Goal: Task Accomplishment & Management: Complete application form

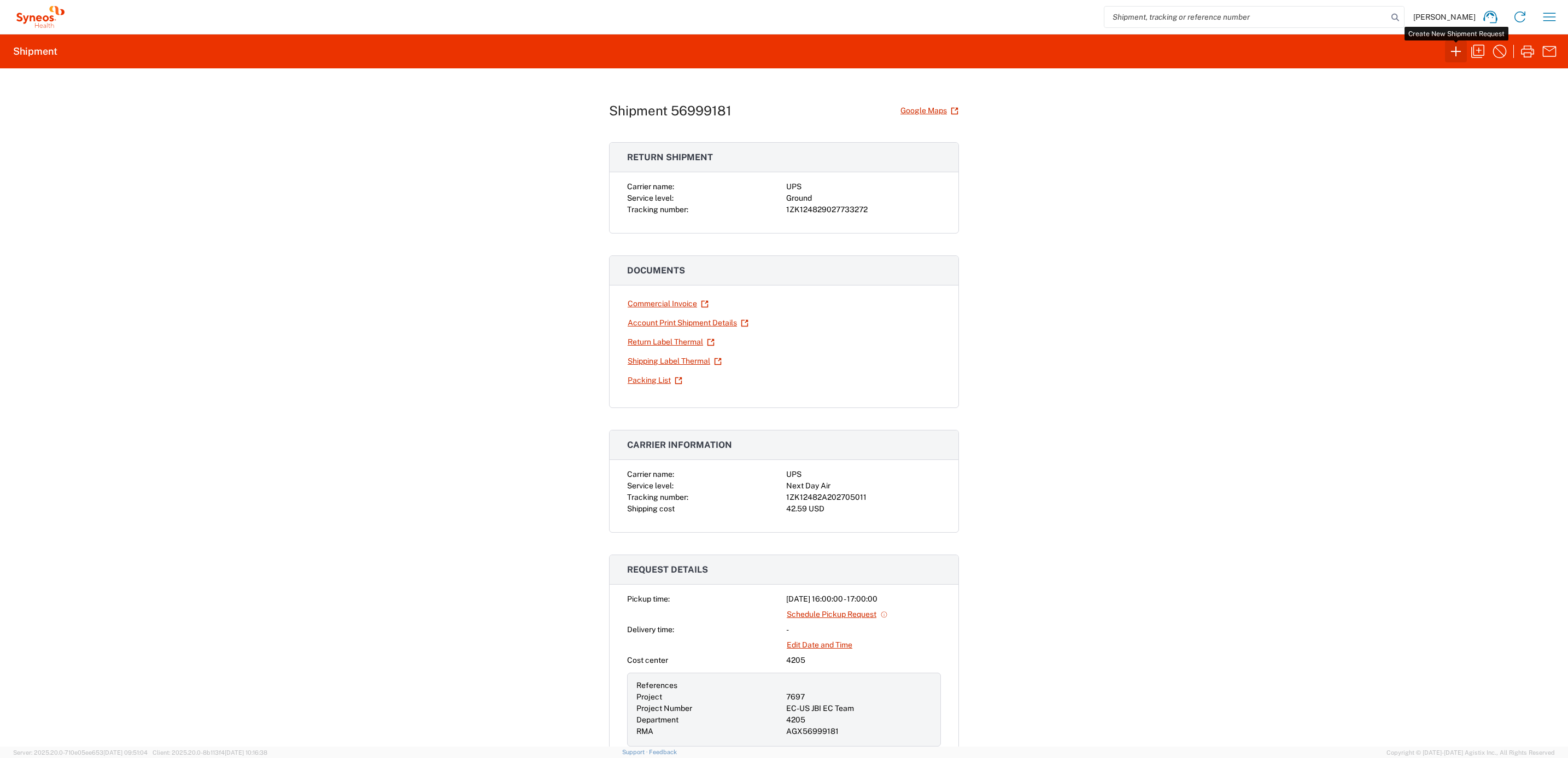
click at [1460, 55] on icon "button" at bounding box center [1456, 51] width 18 height 18
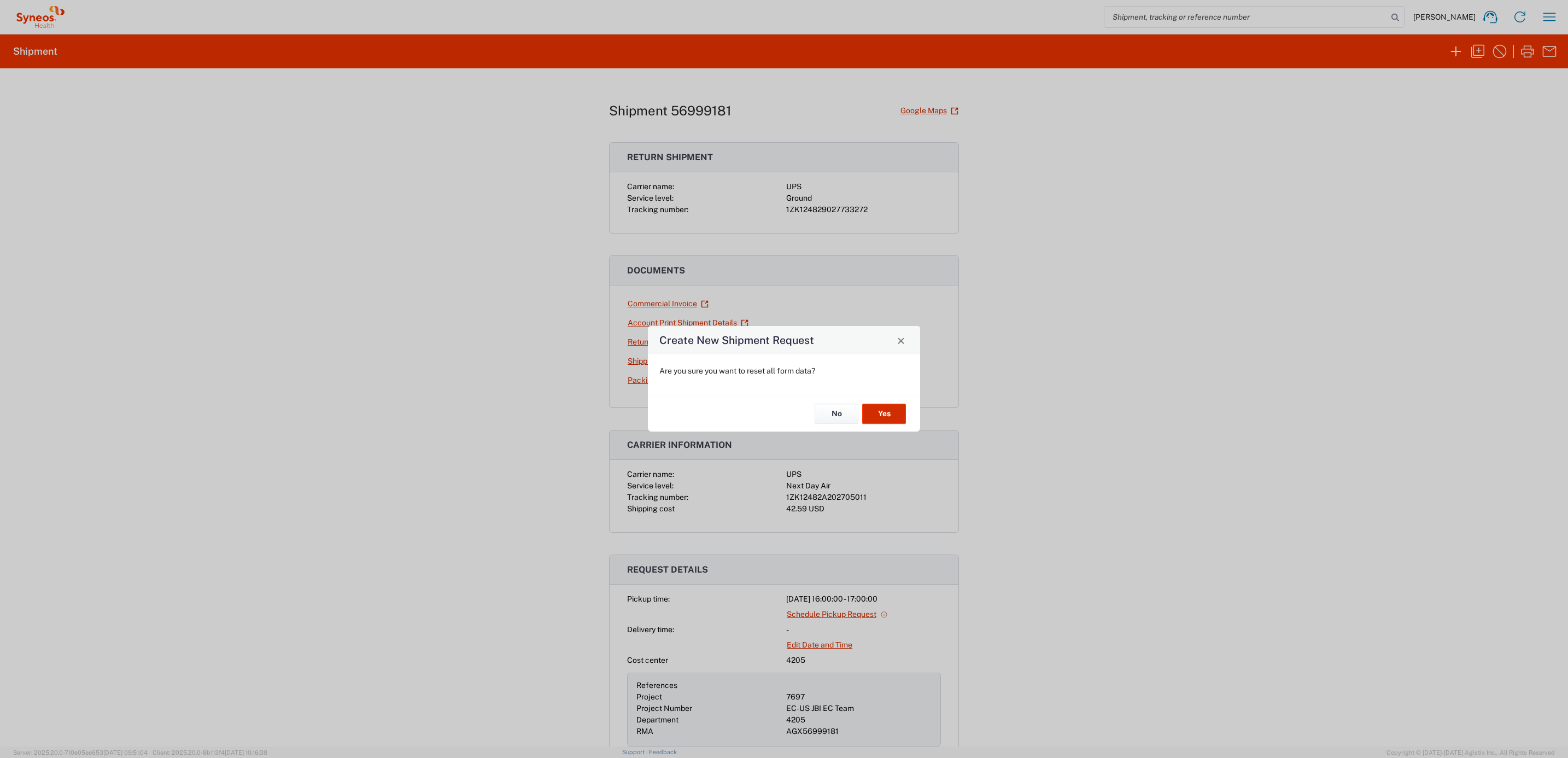
click at [886, 412] on button "Yes" at bounding box center [884, 413] width 44 height 20
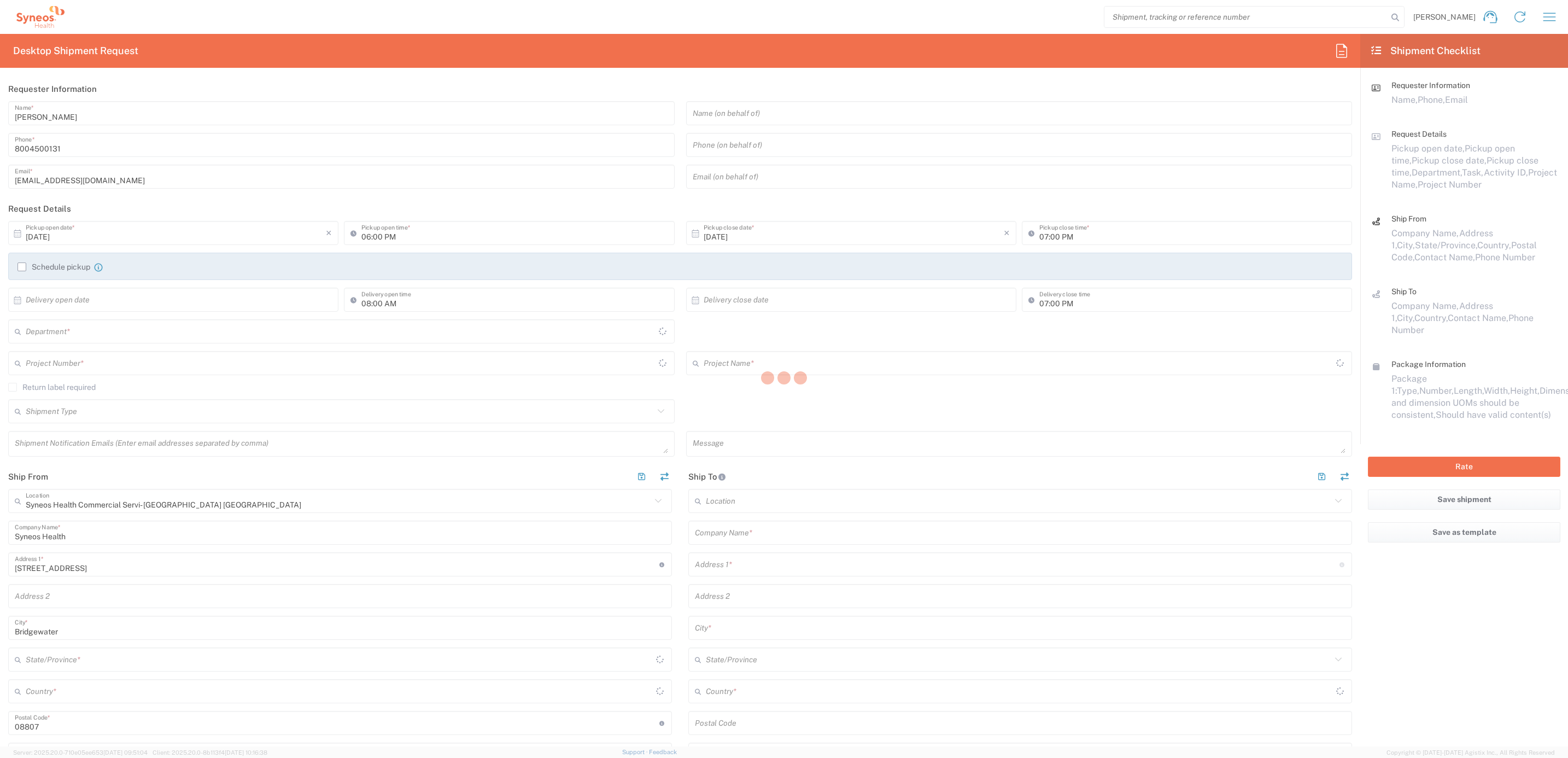
type input "[US_STATE]"
type input "[GEOGRAPHIC_DATA]"
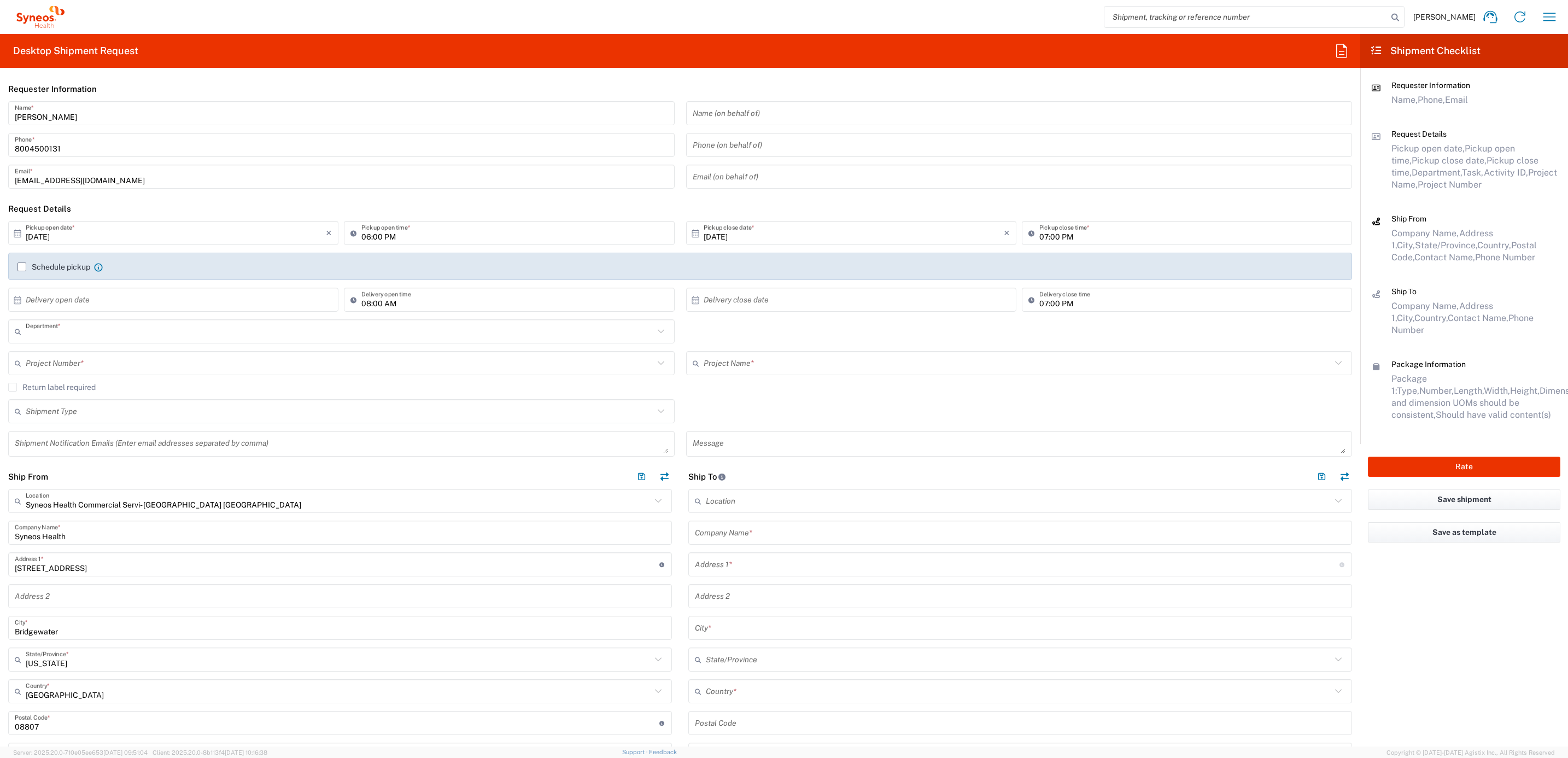
type input "4205"
click at [82, 107] on input "[PERSON_NAME]" at bounding box center [341, 113] width 653 height 19
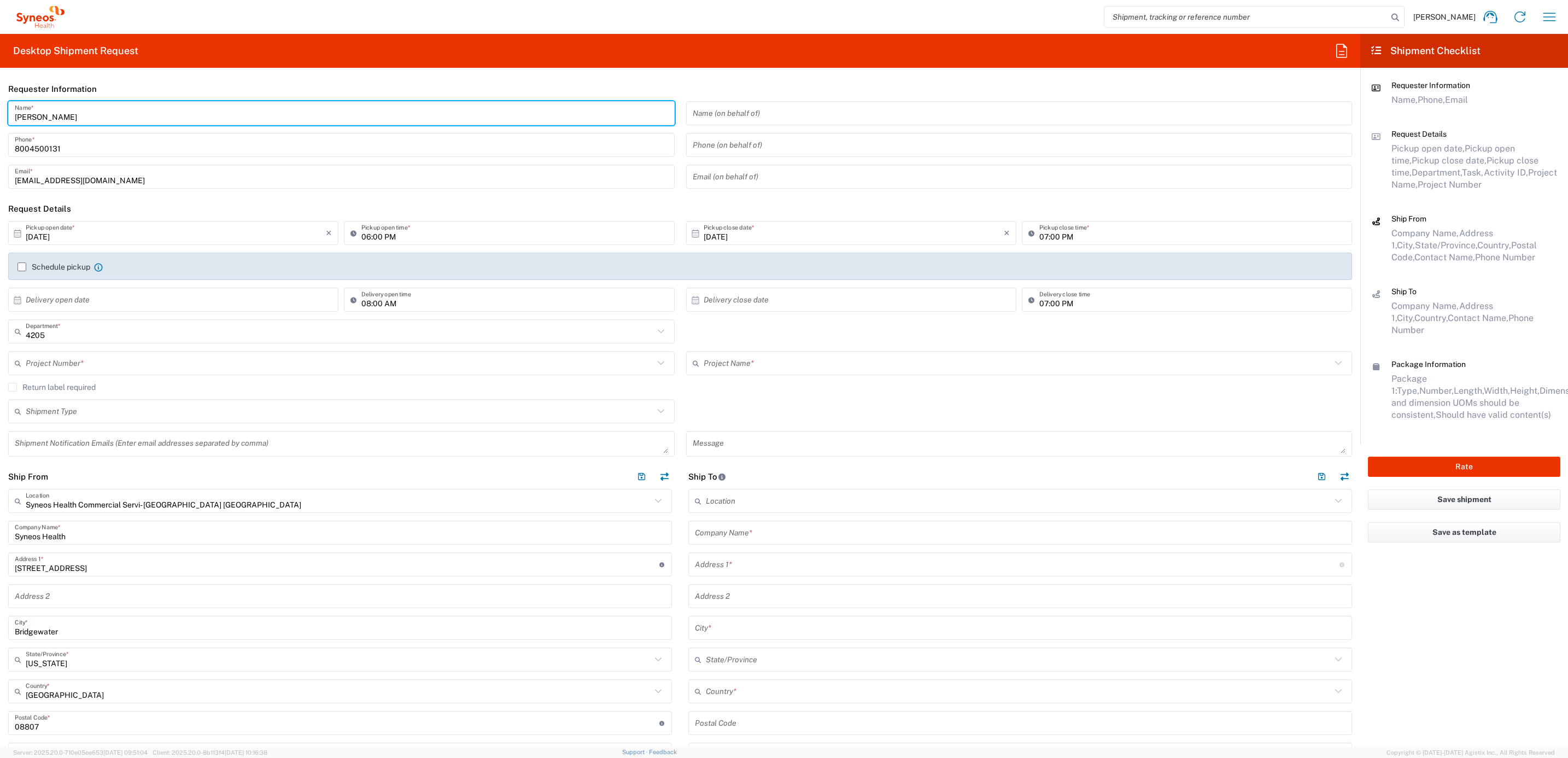
click at [82, 107] on input "[PERSON_NAME]" at bounding box center [341, 113] width 653 height 19
click at [122, 107] on input "Syneos Deployments" at bounding box center [341, 113] width 653 height 19
drag, startPoint x: 110, startPoint y: 116, endPoint x: 5, endPoint y: 105, distance: 105.6
click at [5, 105] on div "Syneos Deployments Name * [PHONE_NUMBER] Phone * [EMAIL_ADDRESS][DOMAIN_NAME] E…" at bounding box center [341, 149] width 678 height 95
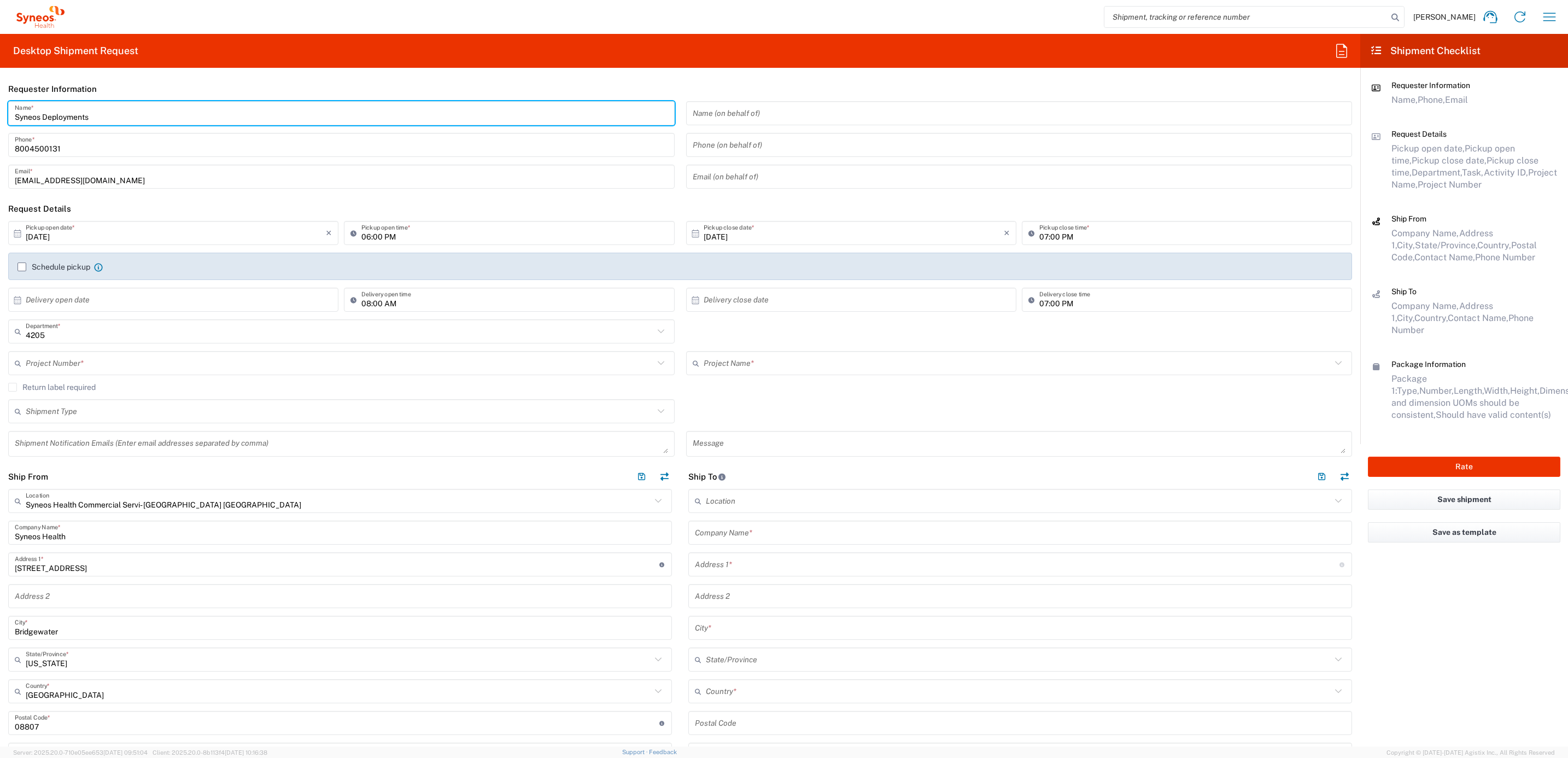
type input "Syneos Deployments"
click at [4, 105] on div "Syneos Deployments Name * [PHONE_NUMBER] Phone * [EMAIL_ADDRESS][DOMAIN_NAME] E…" at bounding box center [341, 149] width 678 height 95
drag, startPoint x: 100, startPoint y: 116, endPoint x: 60, endPoint y: 113, distance: 40.1
click at [2, 119] on main "Syneos Deployments Name * [PHONE_NUMBER] Phone * [EMAIL_ADDRESS][DOMAIN_NAME] E…" at bounding box center [680, 149] width 1360 height 95
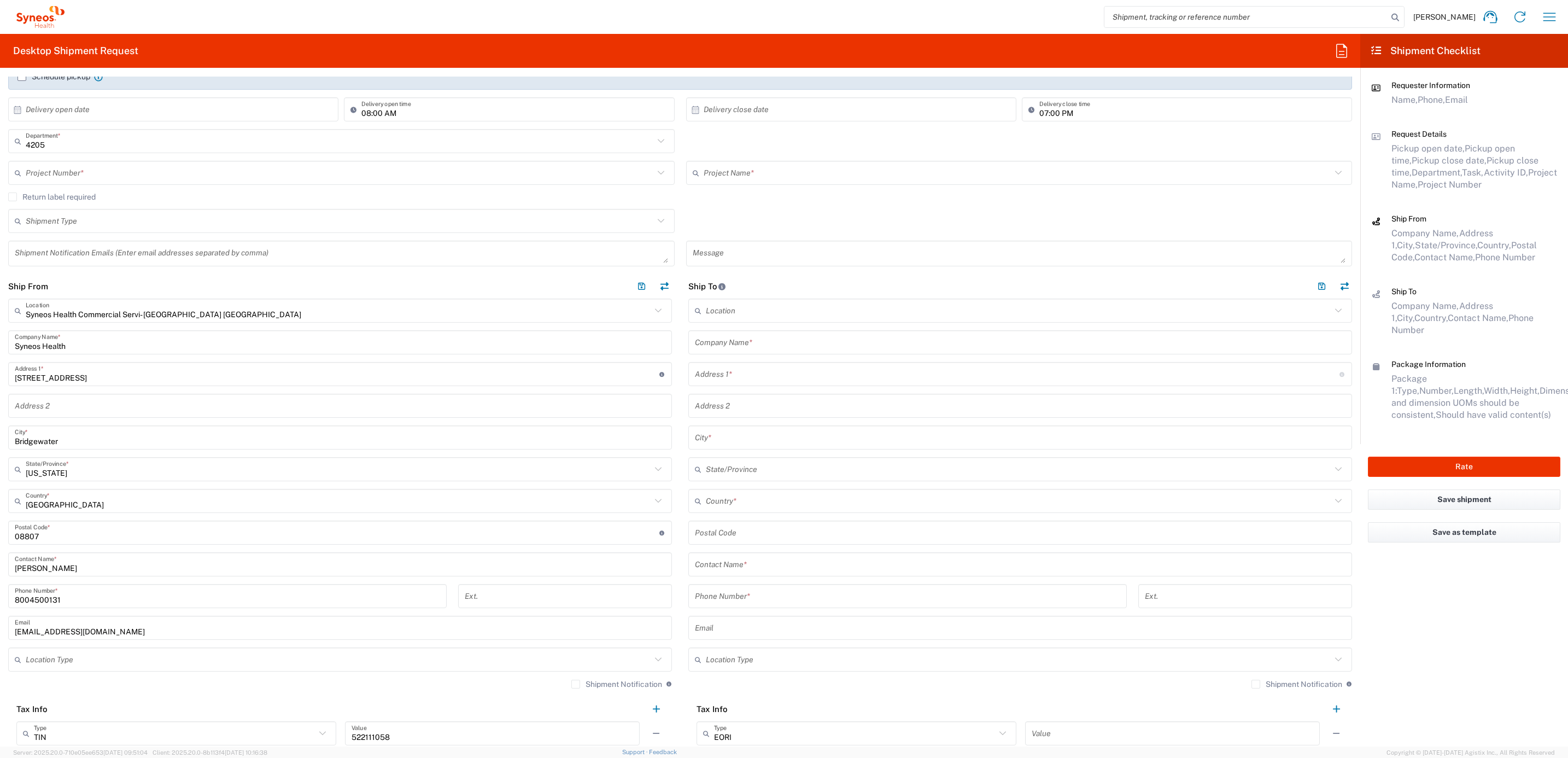
scroll to position [246, 0]
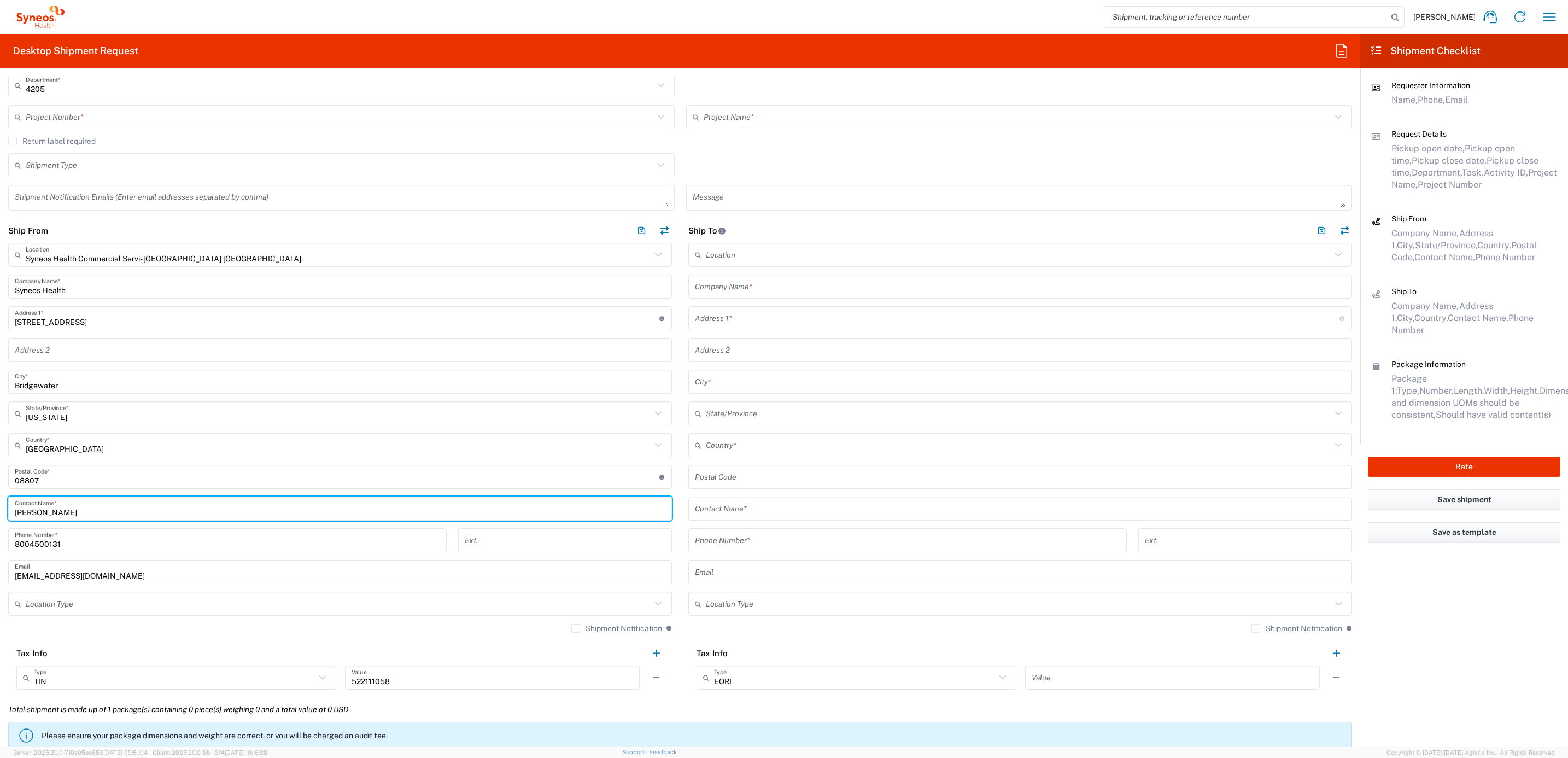
drag, startPoint x: 66, startPoint y: 511, endPoint x: 89, endPoint y: 490, distance: 31.1
click at [0, 504] on html "[PERSON_NAME] Home Shipment estimator Shipment tracking Desktop shipment reques…" at bounding box center [784, 379] width 1568 height 758
paste input "Syneos Deployments"
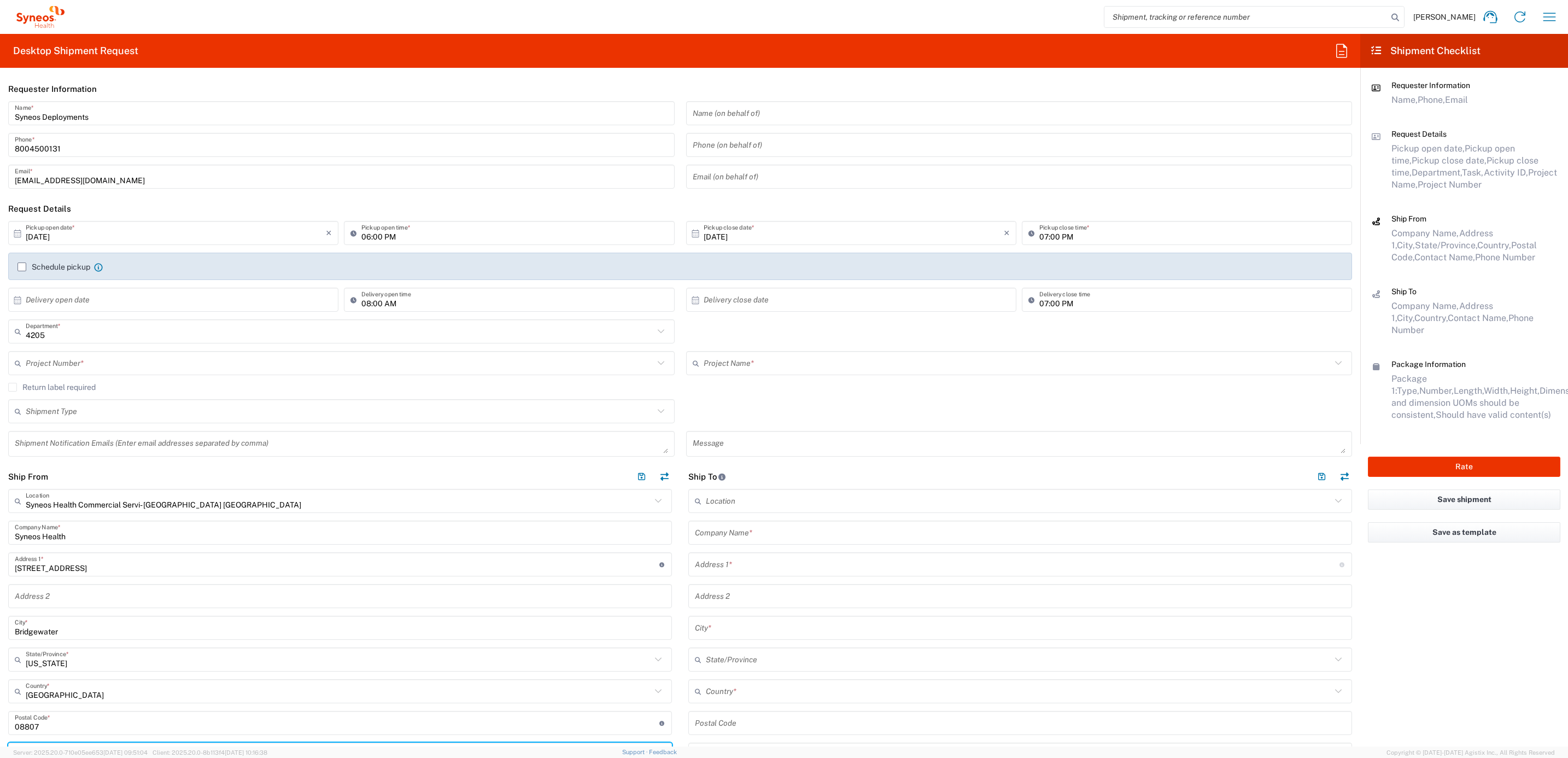
type input "Syneos Deployments"
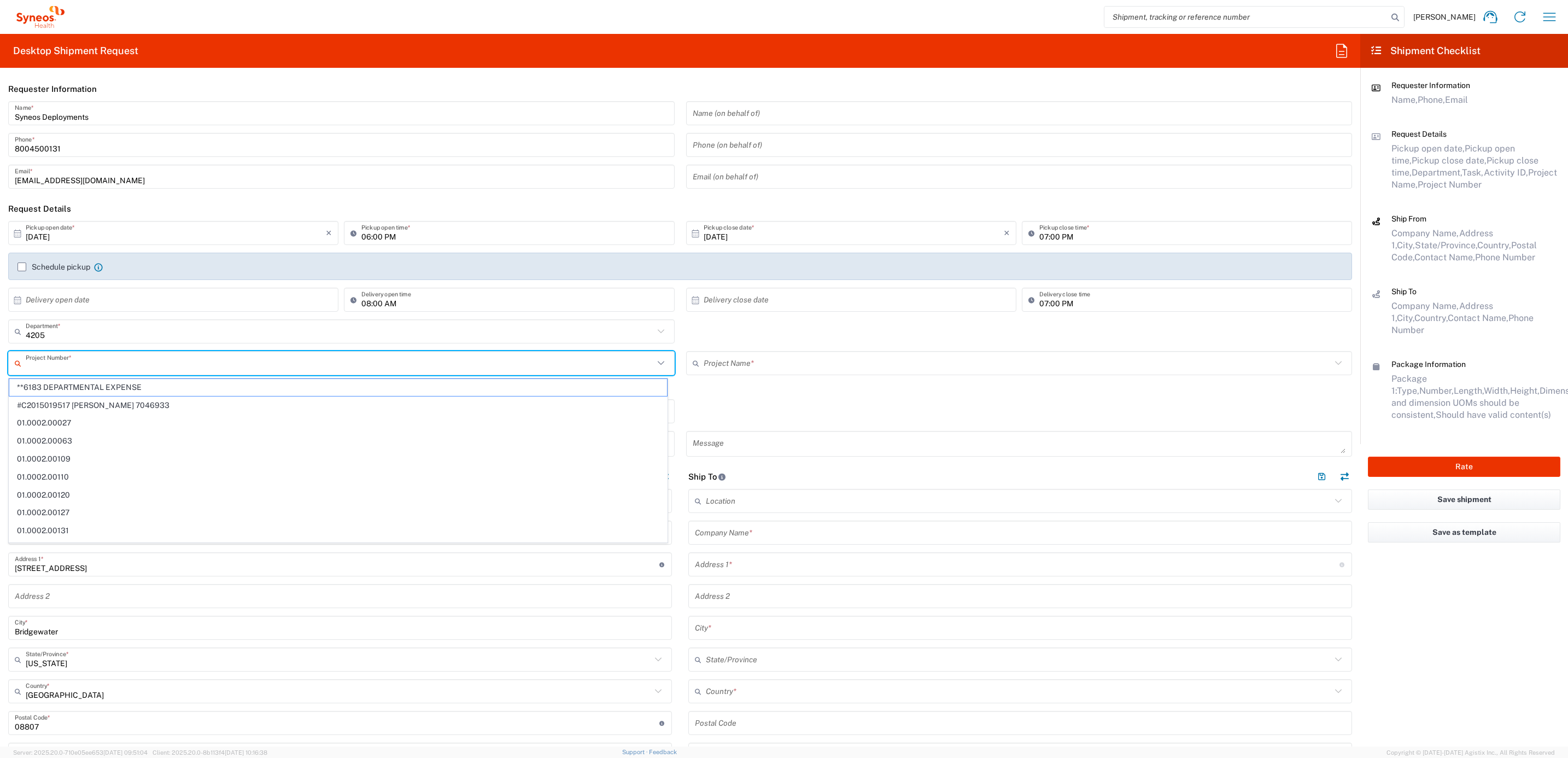
click at [103, 359] on input "text" at bounding box center [340, 363] width 628 height 19
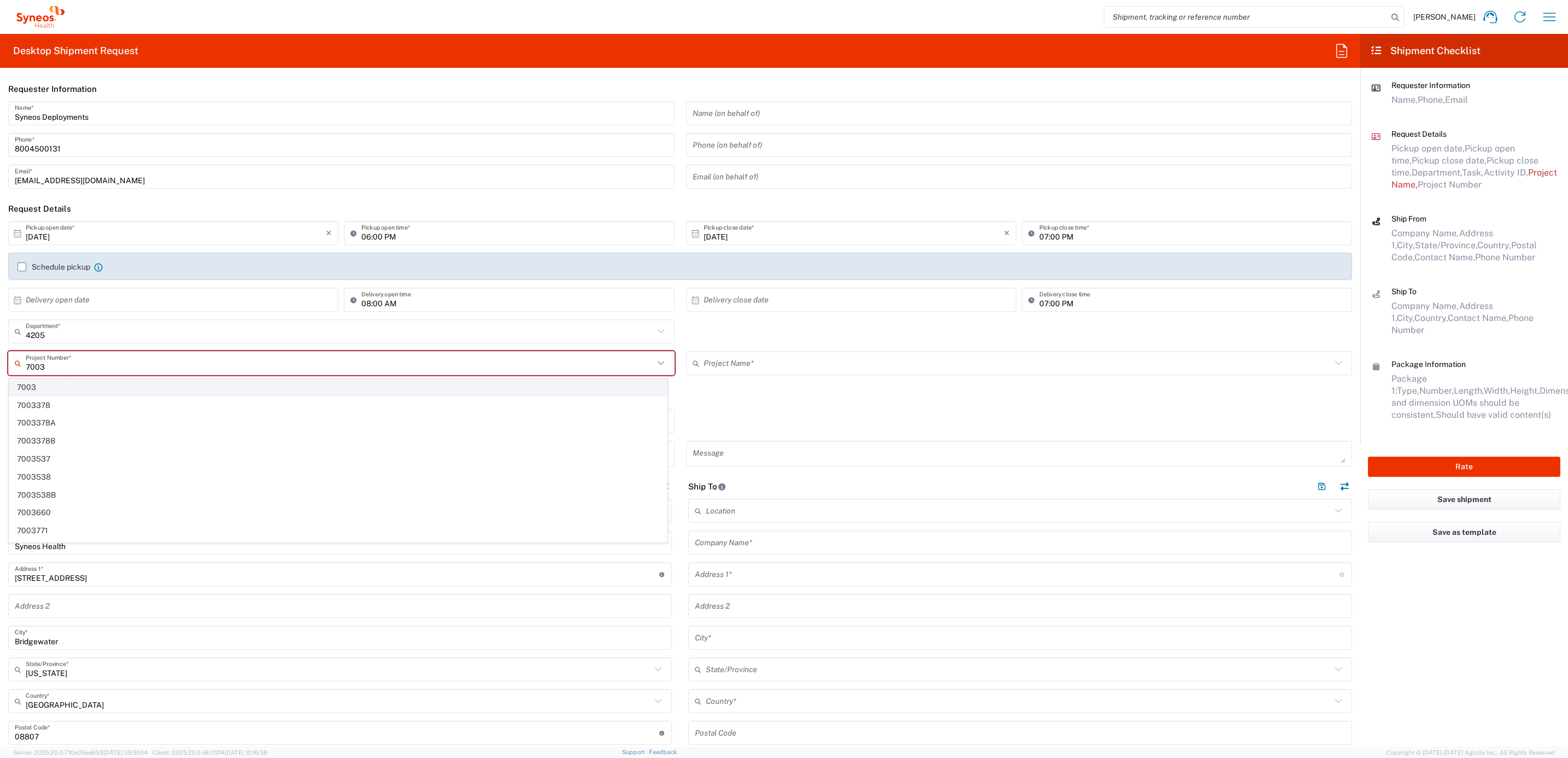
type input "7003"
click at [69, 382] on span "7003" at bounding box center [338, 387] width 658 height 17
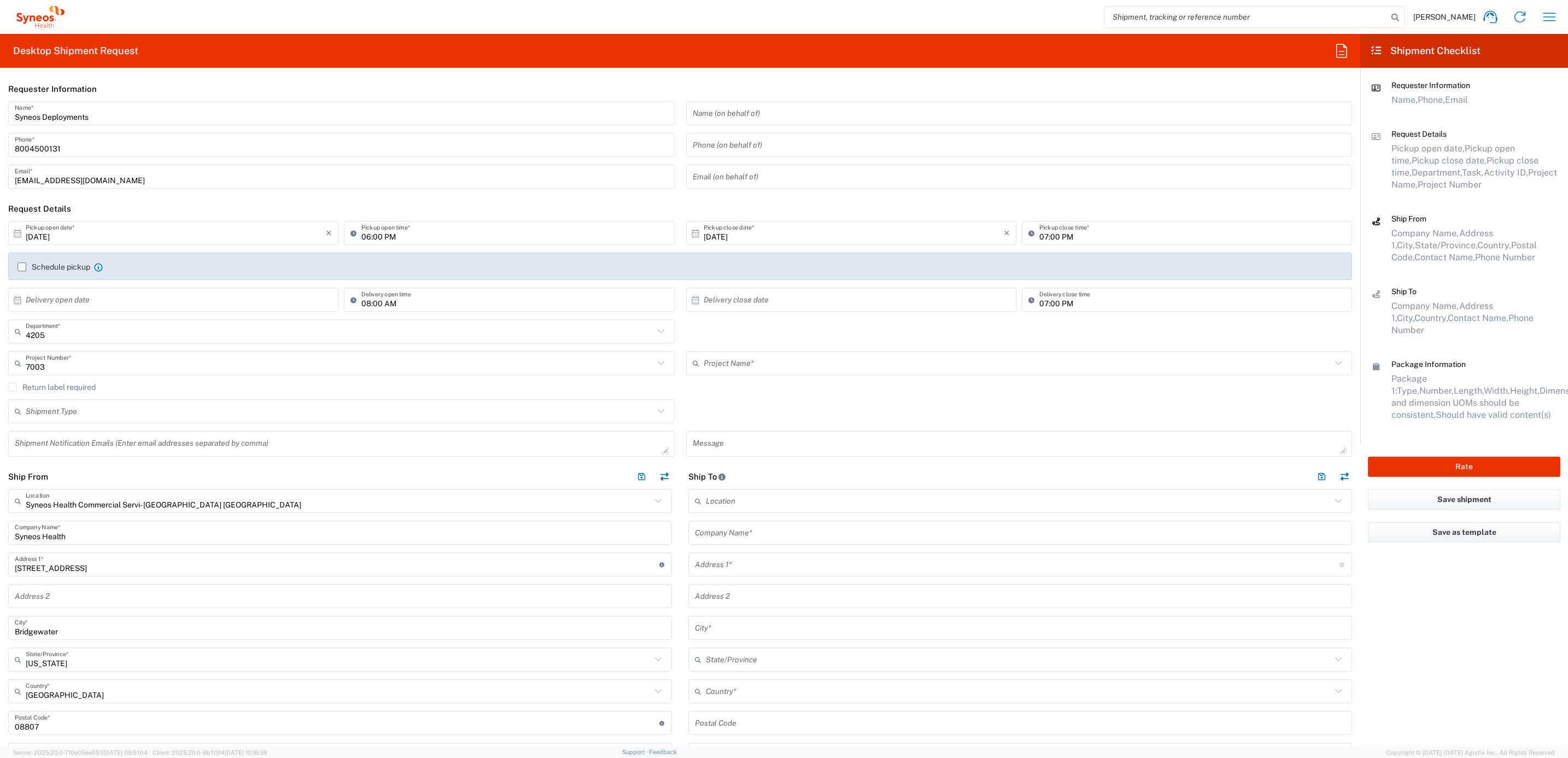
type input "ST-US - J&J [PERSON_NAME] (0706)"
click at [96, 385] on label "Return label required" at bounding box center [52, 387] width 88 height 9
click at [13, 387] on input "Return label required" at bounding box center [13, 387] width 0 height 0
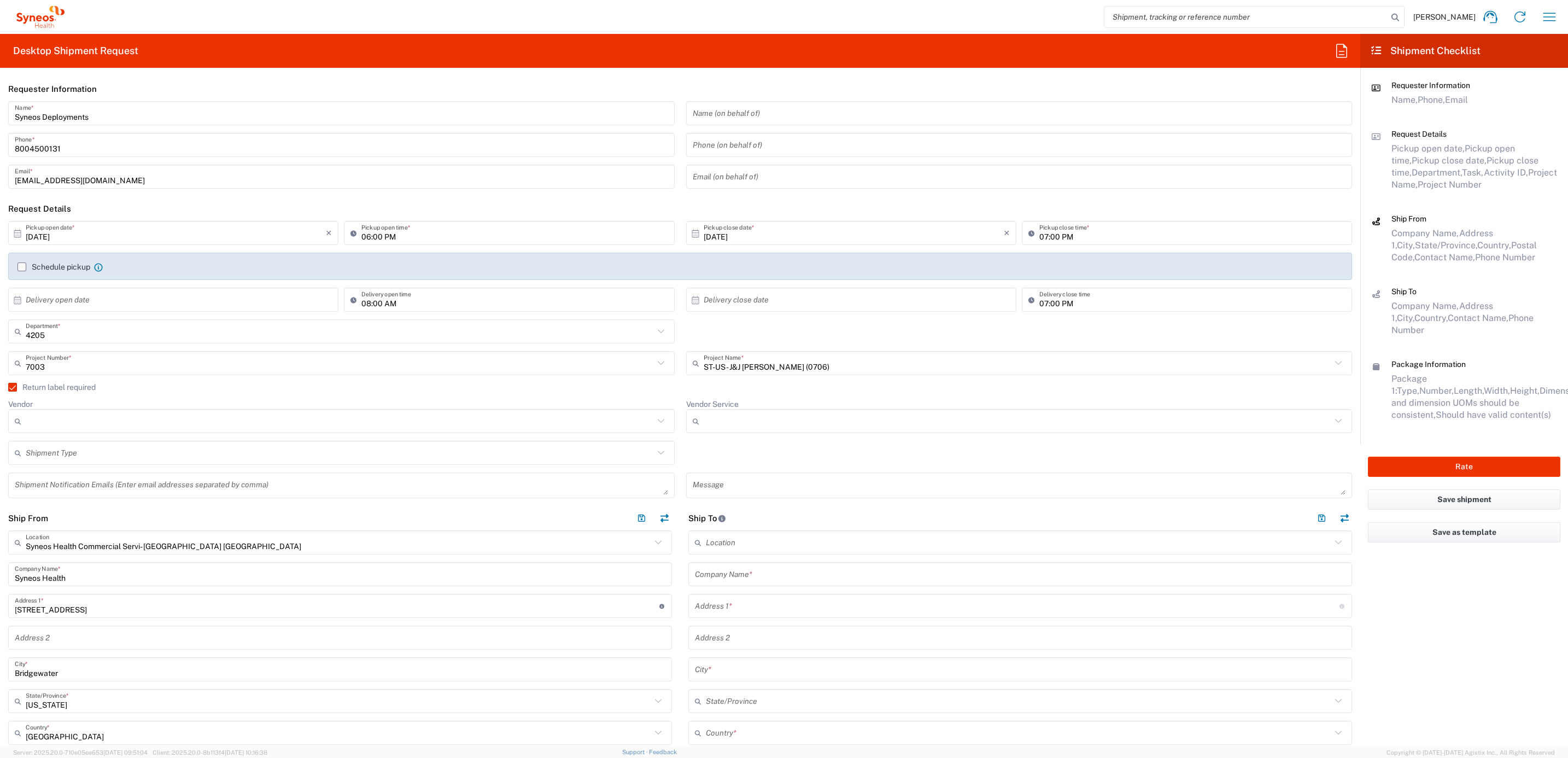
click at [64, 422] on input "Vendor" at bounding box center [340, 421] width 628 height 18
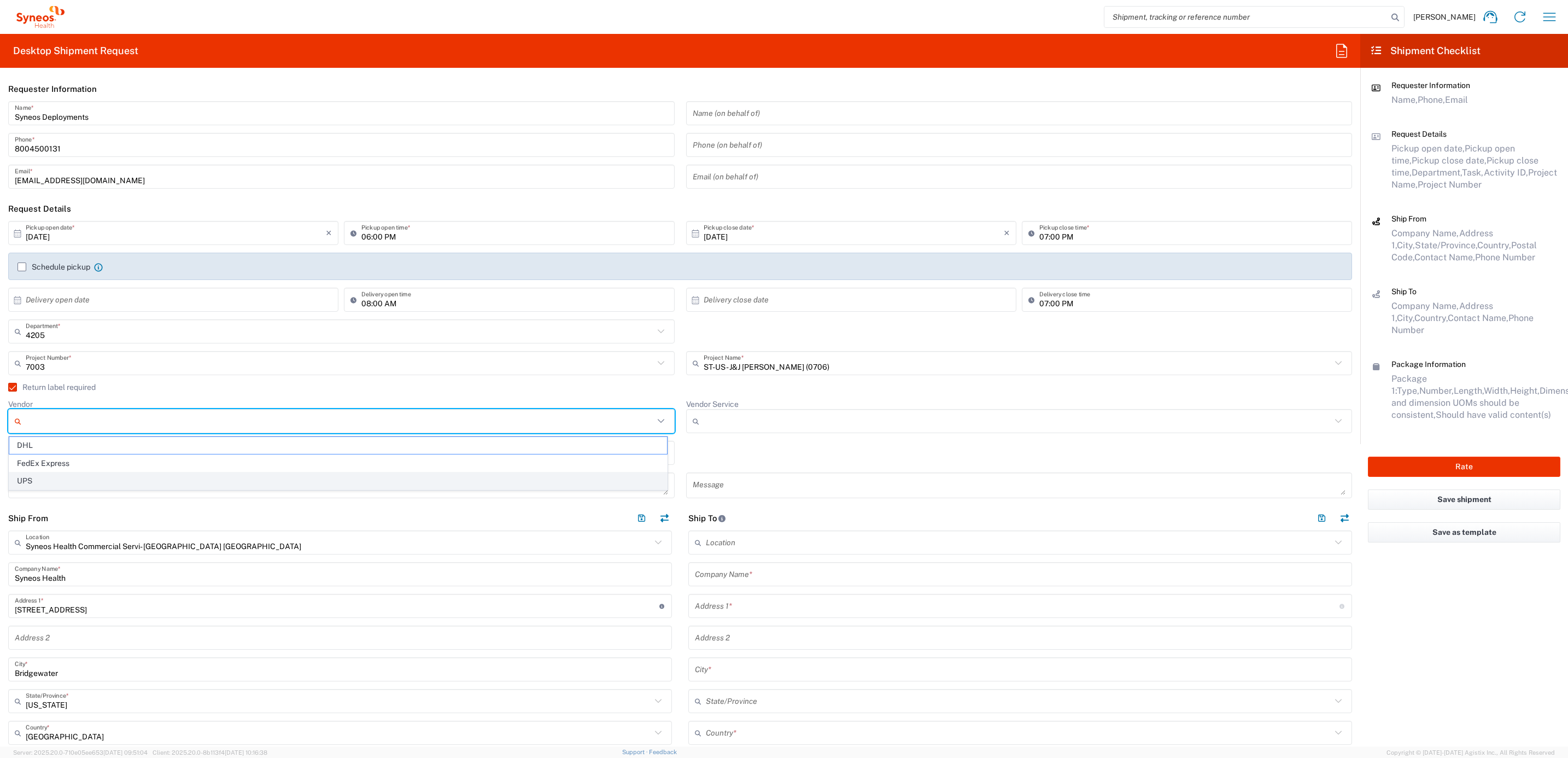
click at [51, 475] on span "UPS" at bounding box center [338, 481] width 658 height 17
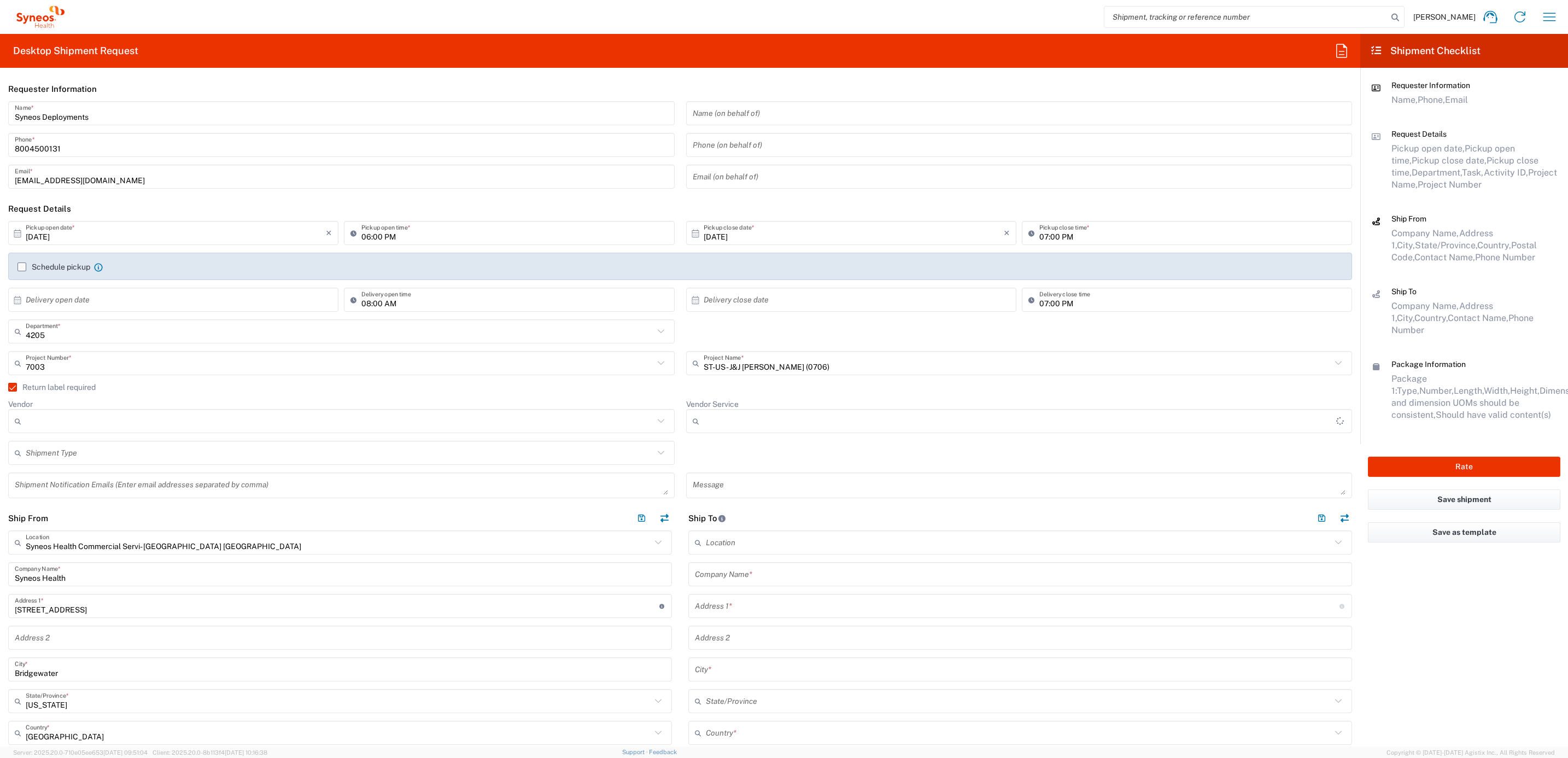
type input "UPS"
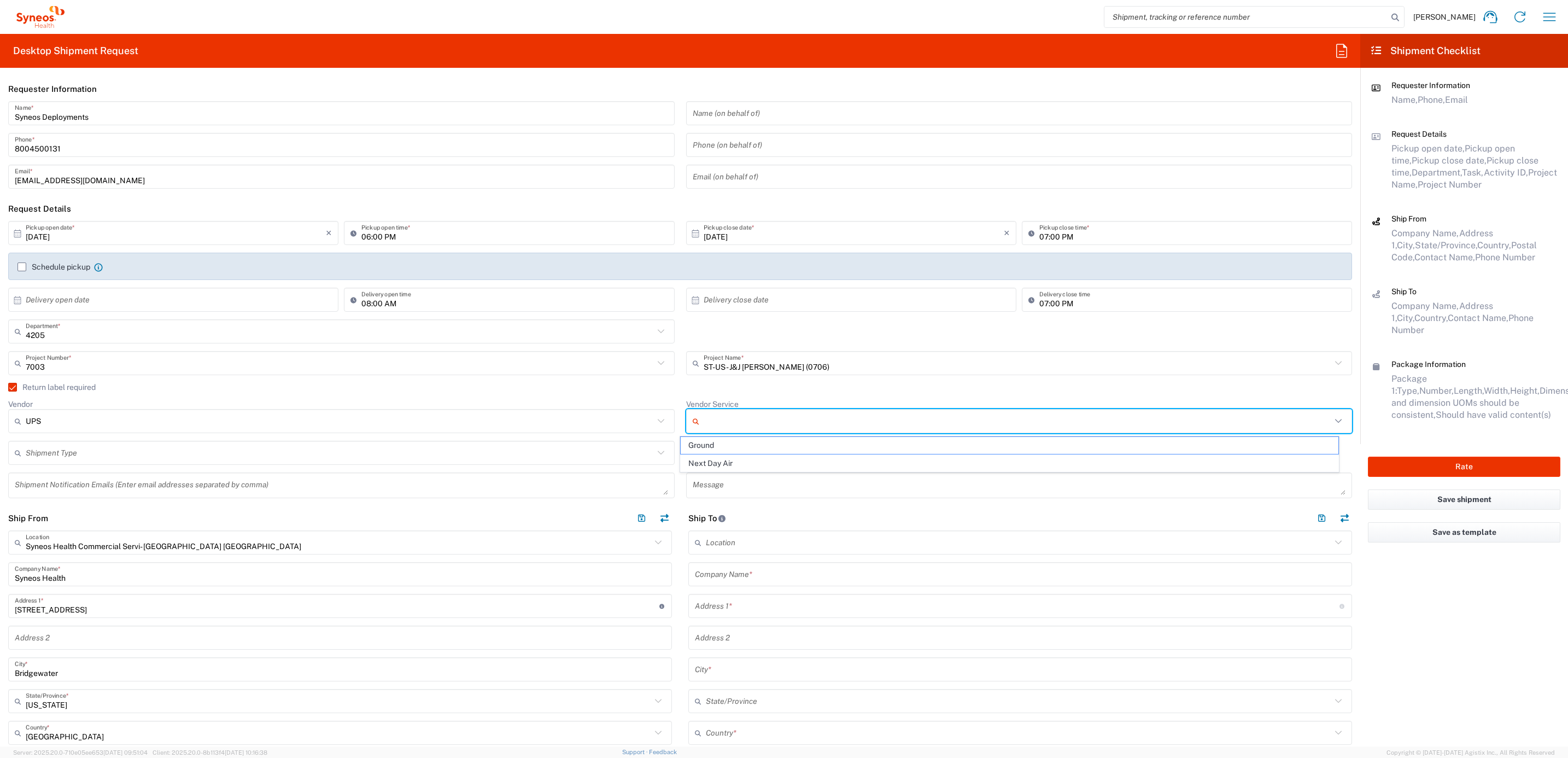
click at [704, 422] on input "Vendor Service" at bounding box center [1018, 421] width 628 height 18
click at [717, 443] on span "Ground" at bounding box center [1009, 446] width 658 height 17
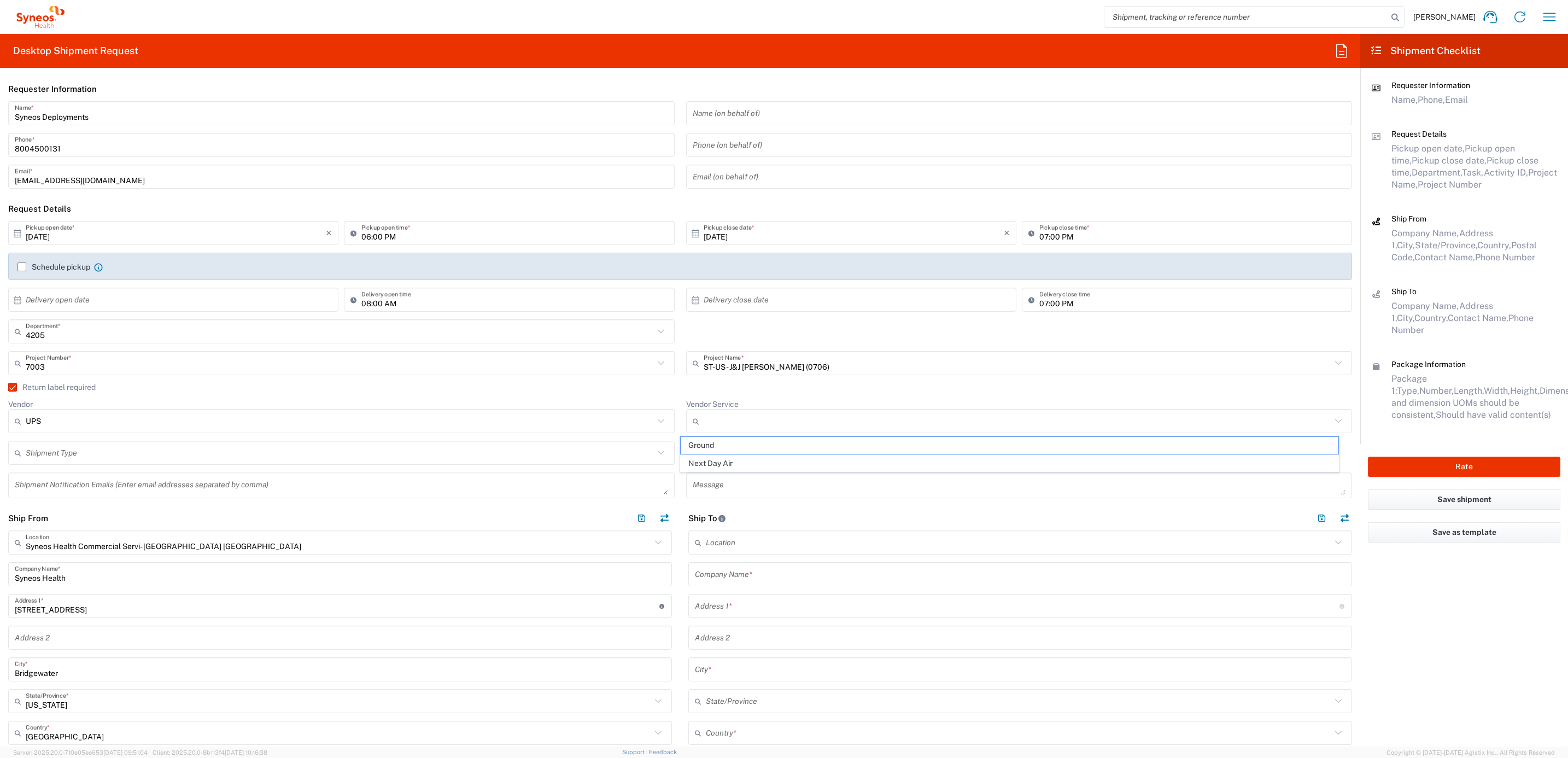
type input "Ground"
click at [48, 233] on input "[DATE]" at bounding box center [175, 233] width 300 height 19
click at [192, 287] on span "2" at bounding box center [189, 286] width 16 height 15
type input "[DATE]"
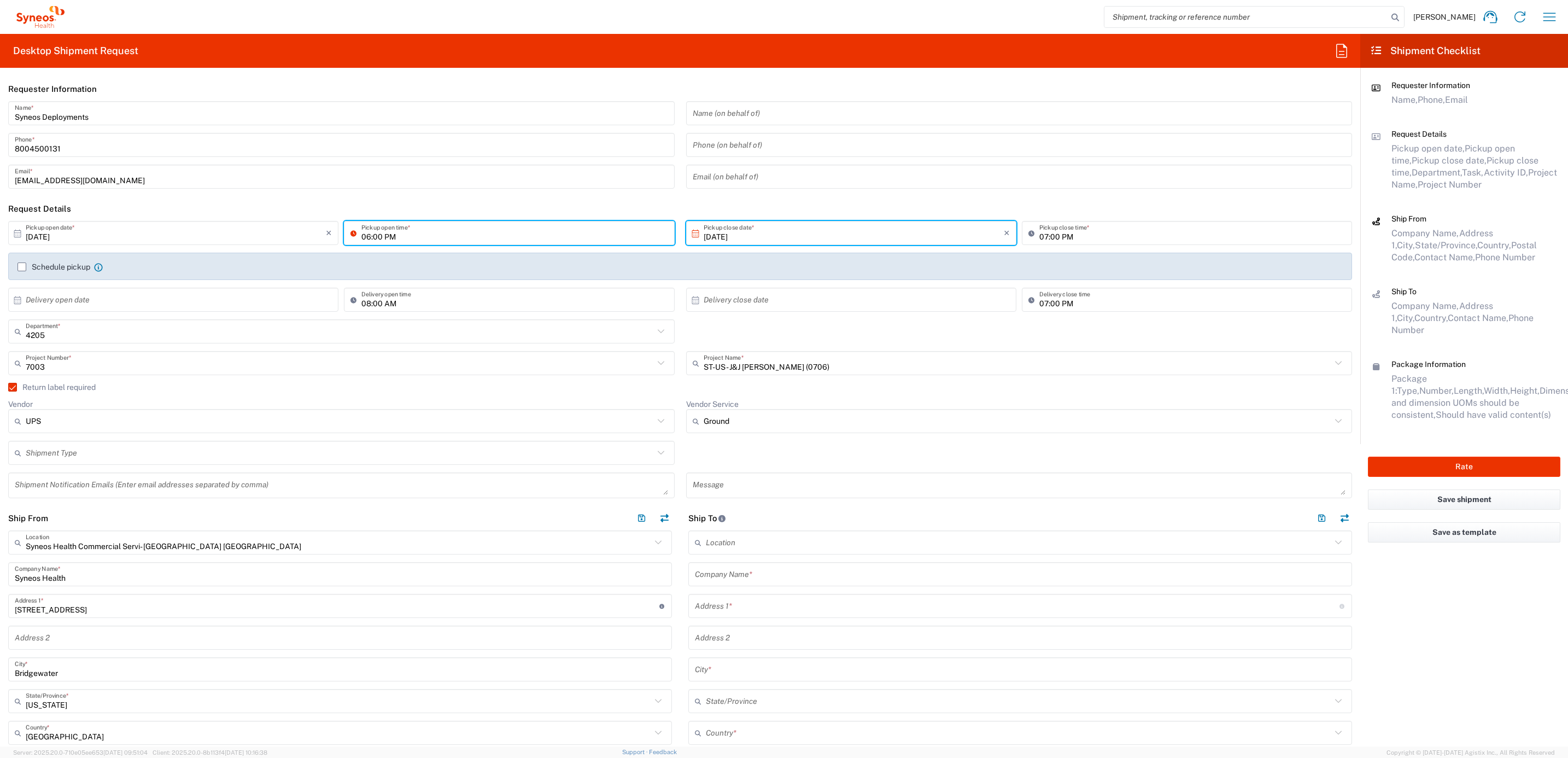
click at [366, 237] on input "06:00 PM" at bounding box center [514, 233] width 306 height 19
type input "03:00 PM"
click at [727, 233] on input "[DATE]" at bounding box center [853, 233] width 300 height 19
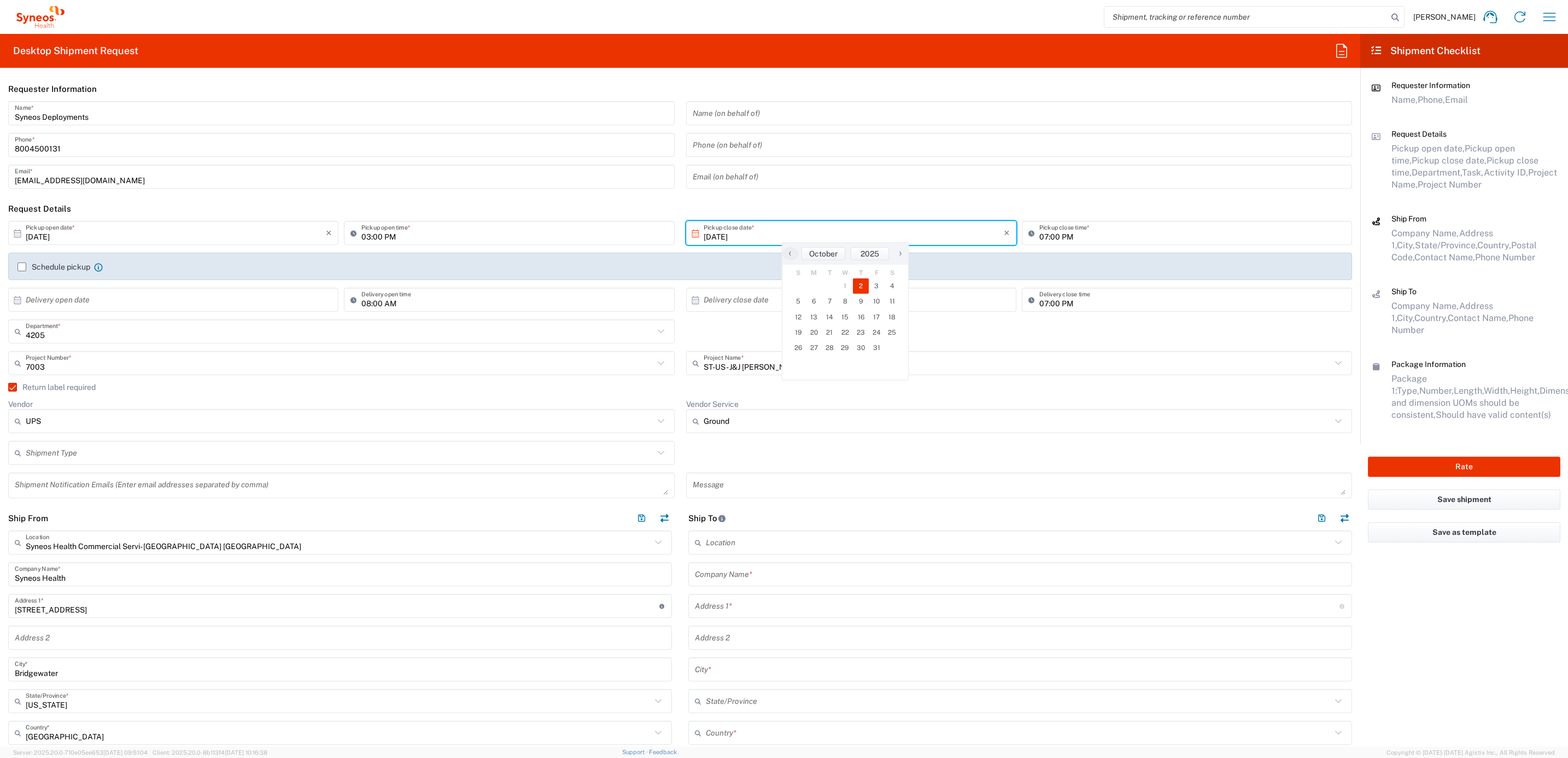
click at [942, 226] on input "[DATE]" at bounding box center [853, 233] width 300 height 19
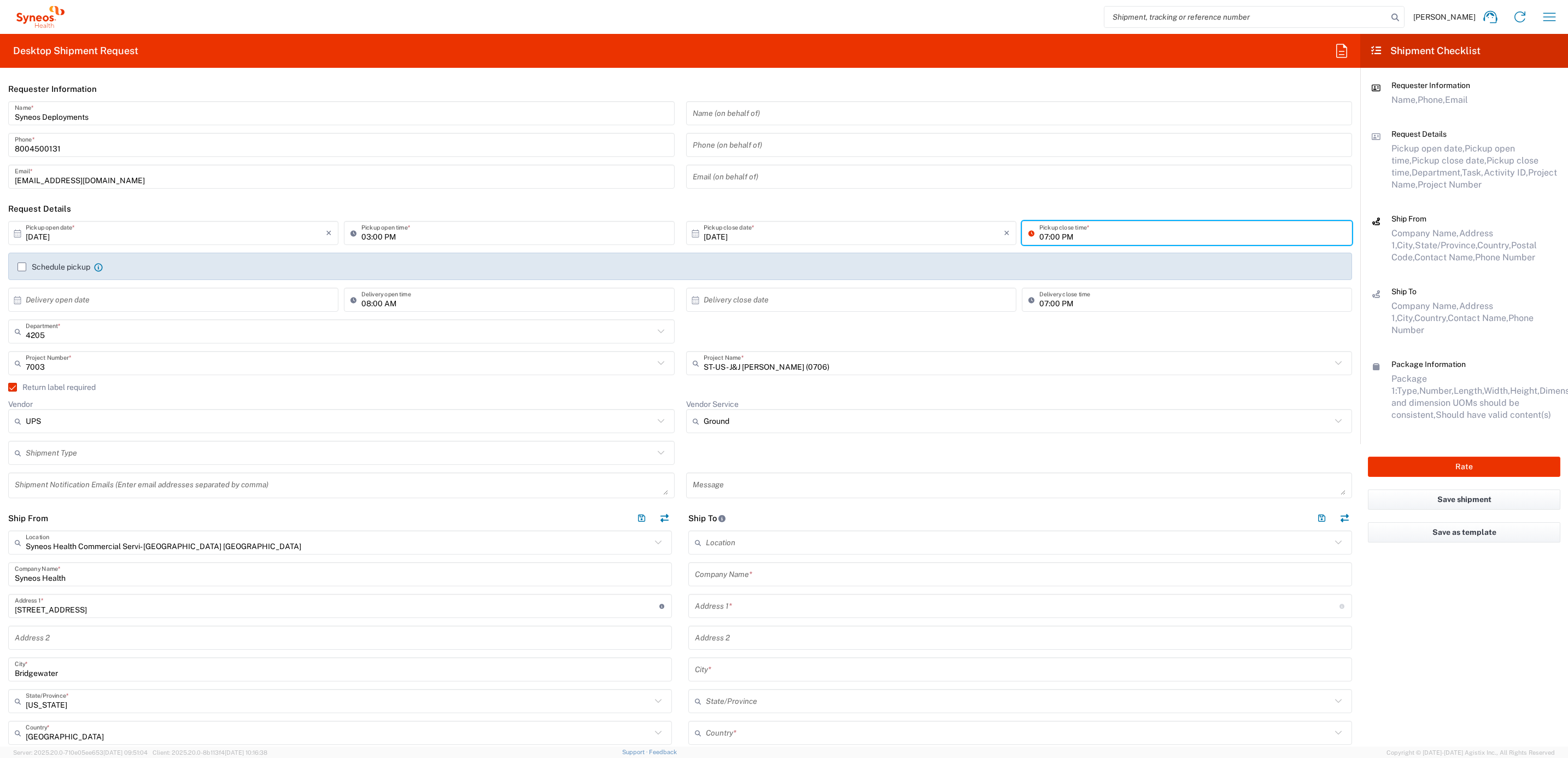
click at [1039, 233] on input "07:00 PM" at bounding box center [1192, 233] width 306 height 19
type input "05:00 PM"
click at [677, 336] on div "4205 Department * 4205 3000 3100 3109 3110 3111 3112 3125 3130 3135 3136 3150 3…" at bounding box center [680, 335] width 1356 height 32
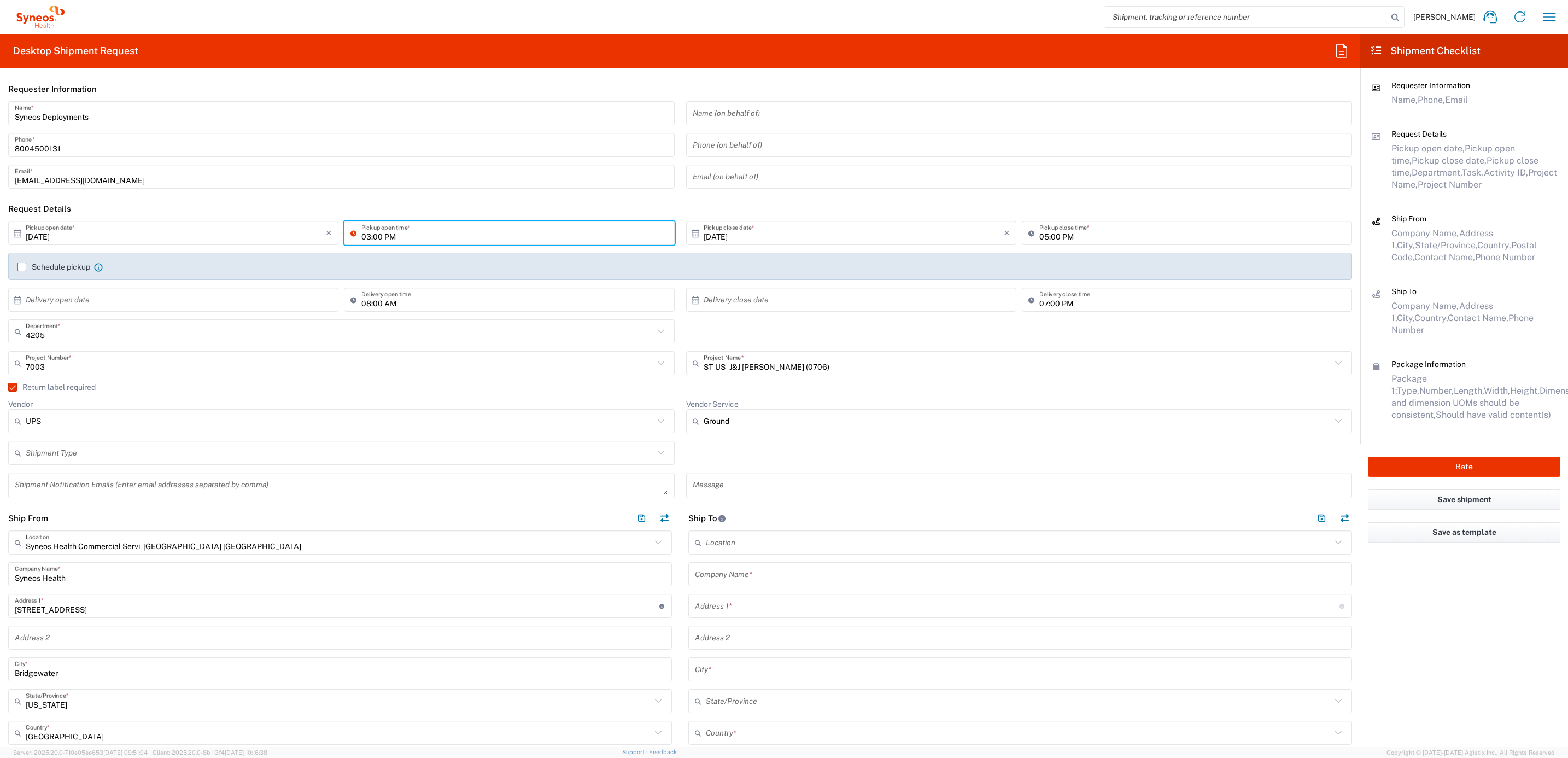
click at [366, 235] on input "03:00 PM" at bounding box center [514, 233] width 306 height 19
type input "01:00 PM"
click at [671, 207] on header "Request Details" at bounding box center [680, 208] width 1360 height 24
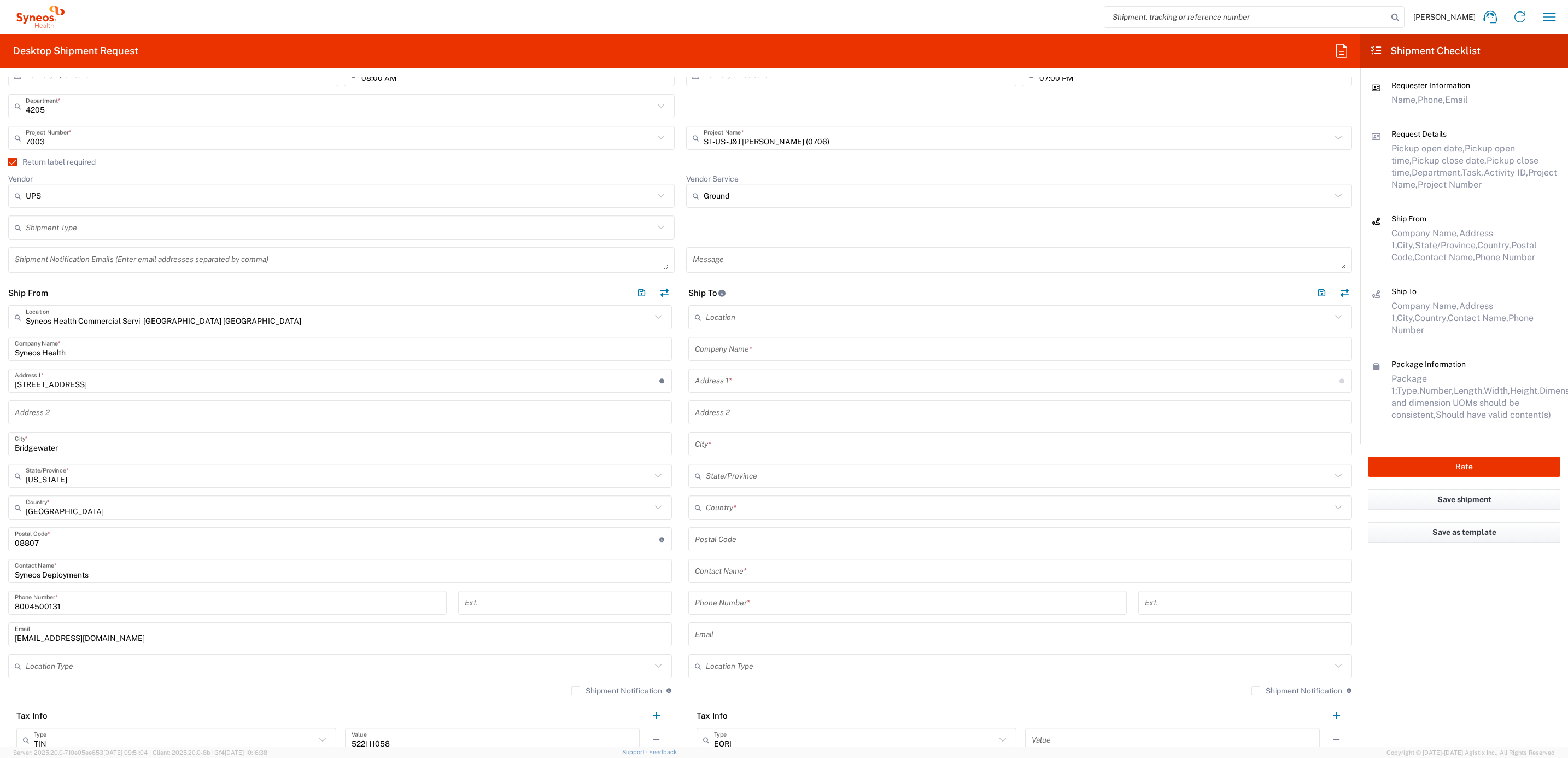
scroll to position [246, 0]
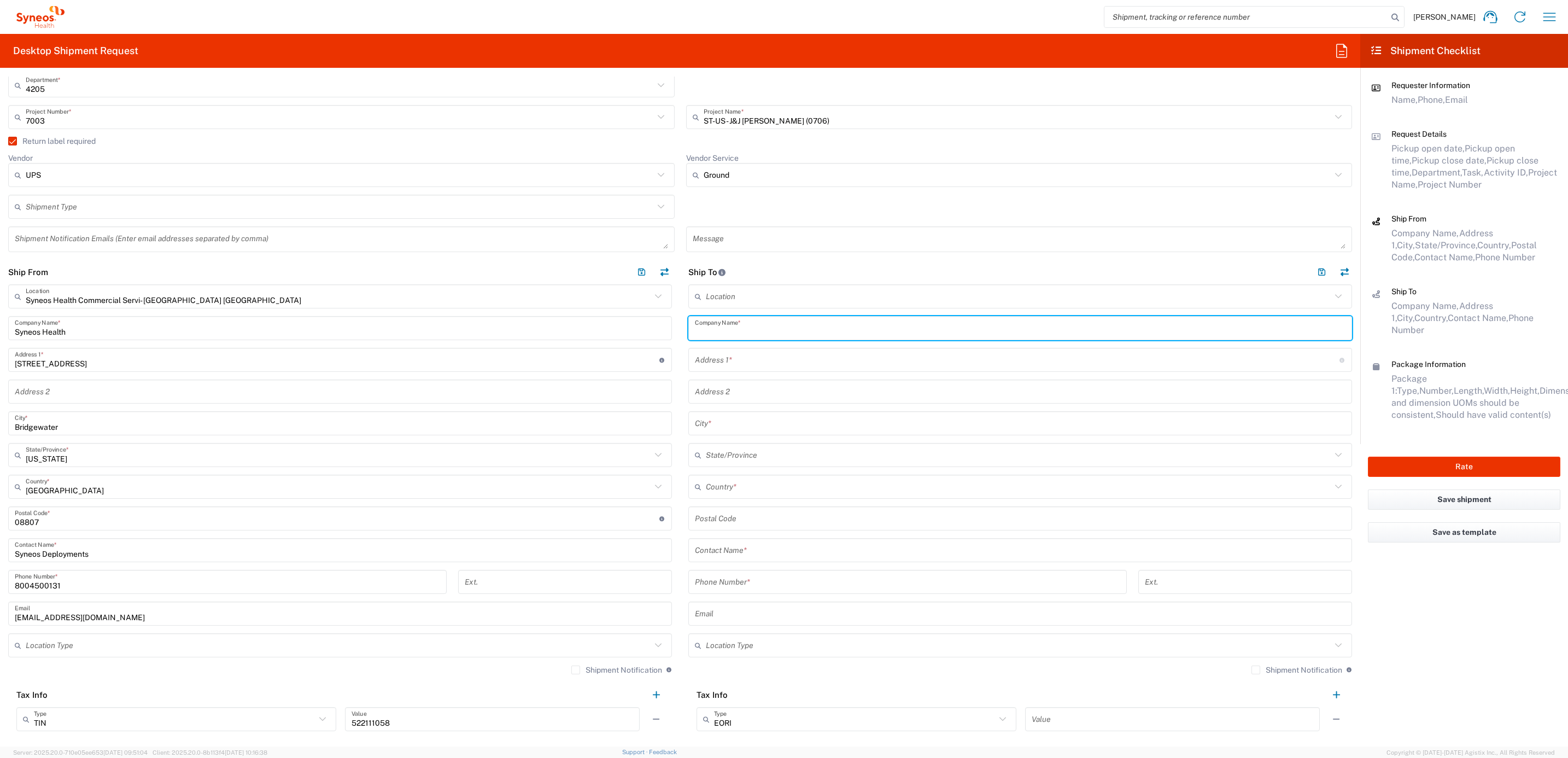
click at [745, 322] on input "text" at bounding box center [1020, 328] width 651 height 19
paste input "[PERSON_NAME]"
type input "[PERSON_NAME]"
click at [729, 544] on input "text" at bounding box center [1020, 550] width 651 height 19
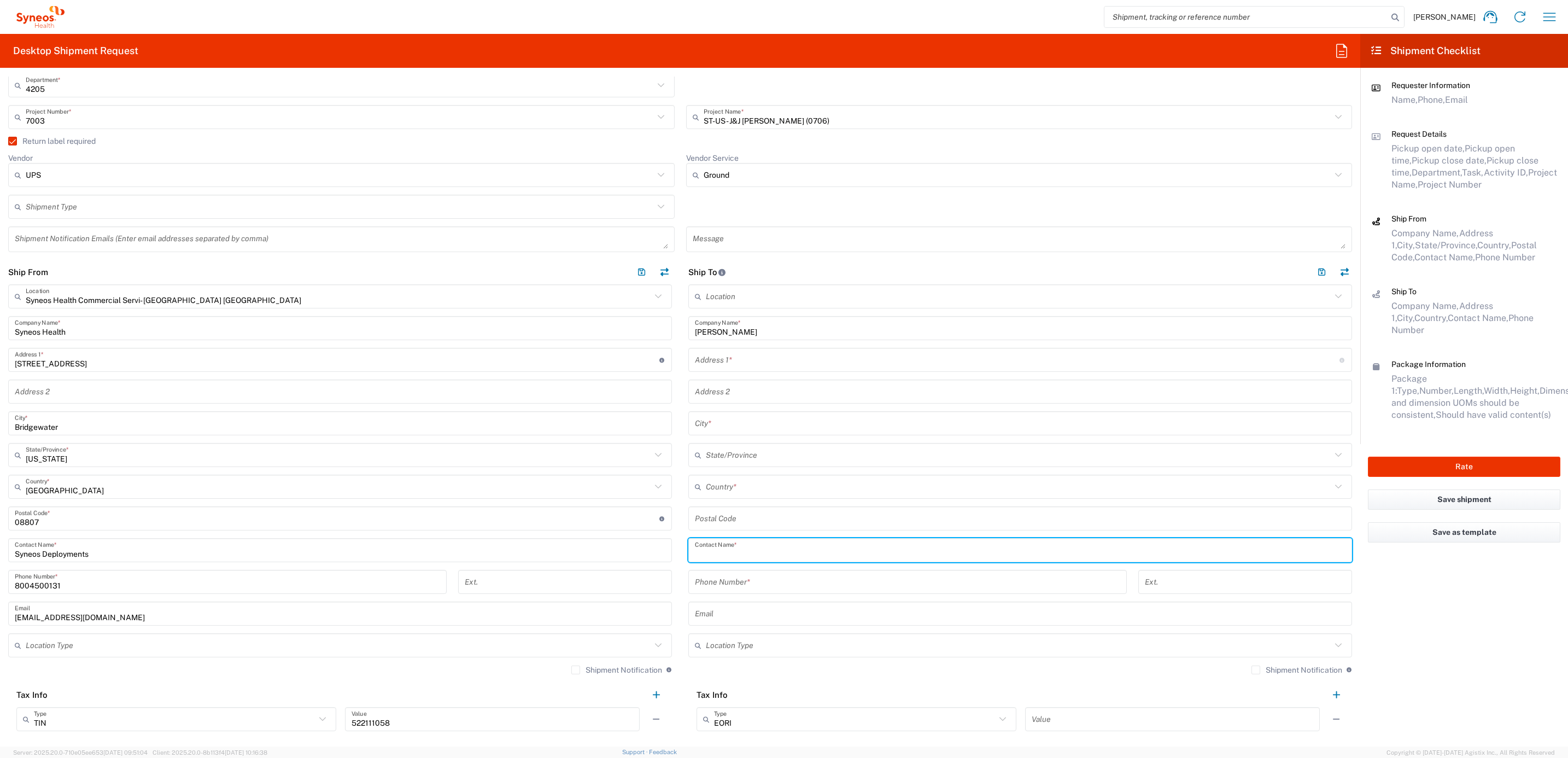
paste input "[PERSON_NAME]"
type input "[PERSON_NAME]"
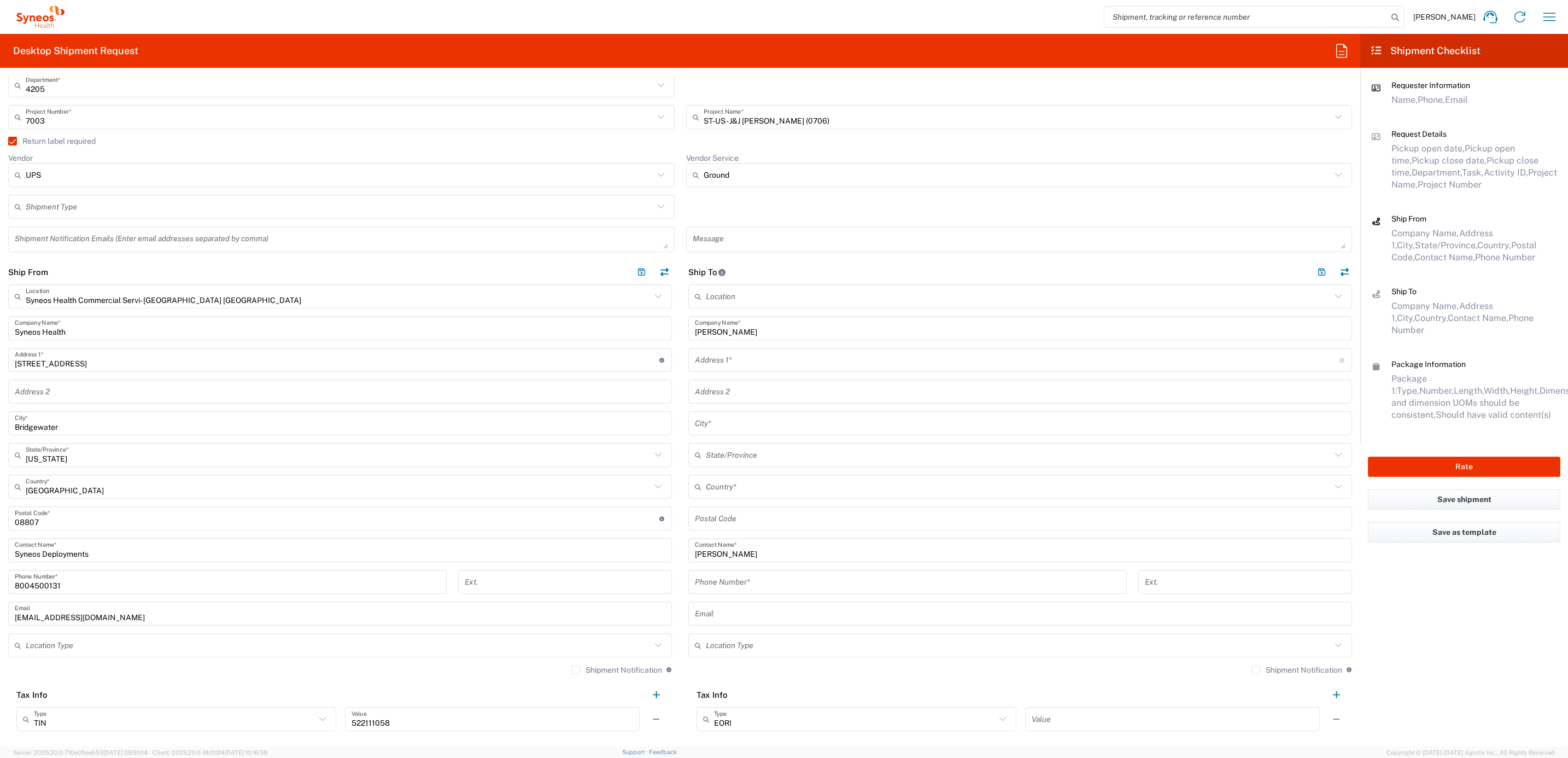
drag, startPoint x: 750, startPoint y: 351, endPoint x: 753, endPoint y: 362, distance: 11.4
click at [750, 351] on input "text" at bounding box center [1017, 360] width 645 height 19
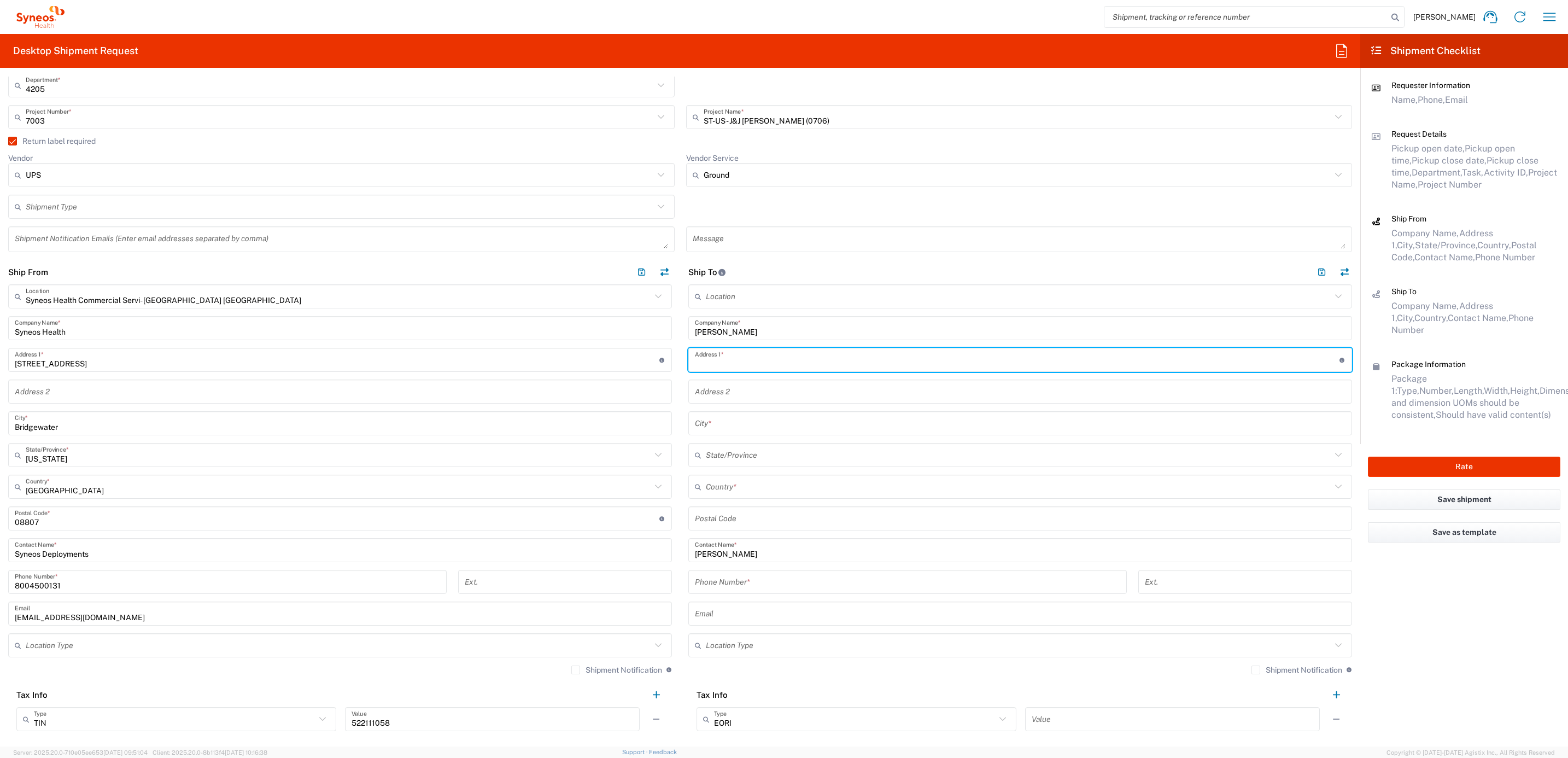
paste input "[STREET_ADDRESS]"
type input "[STREET_ADDRESS]"
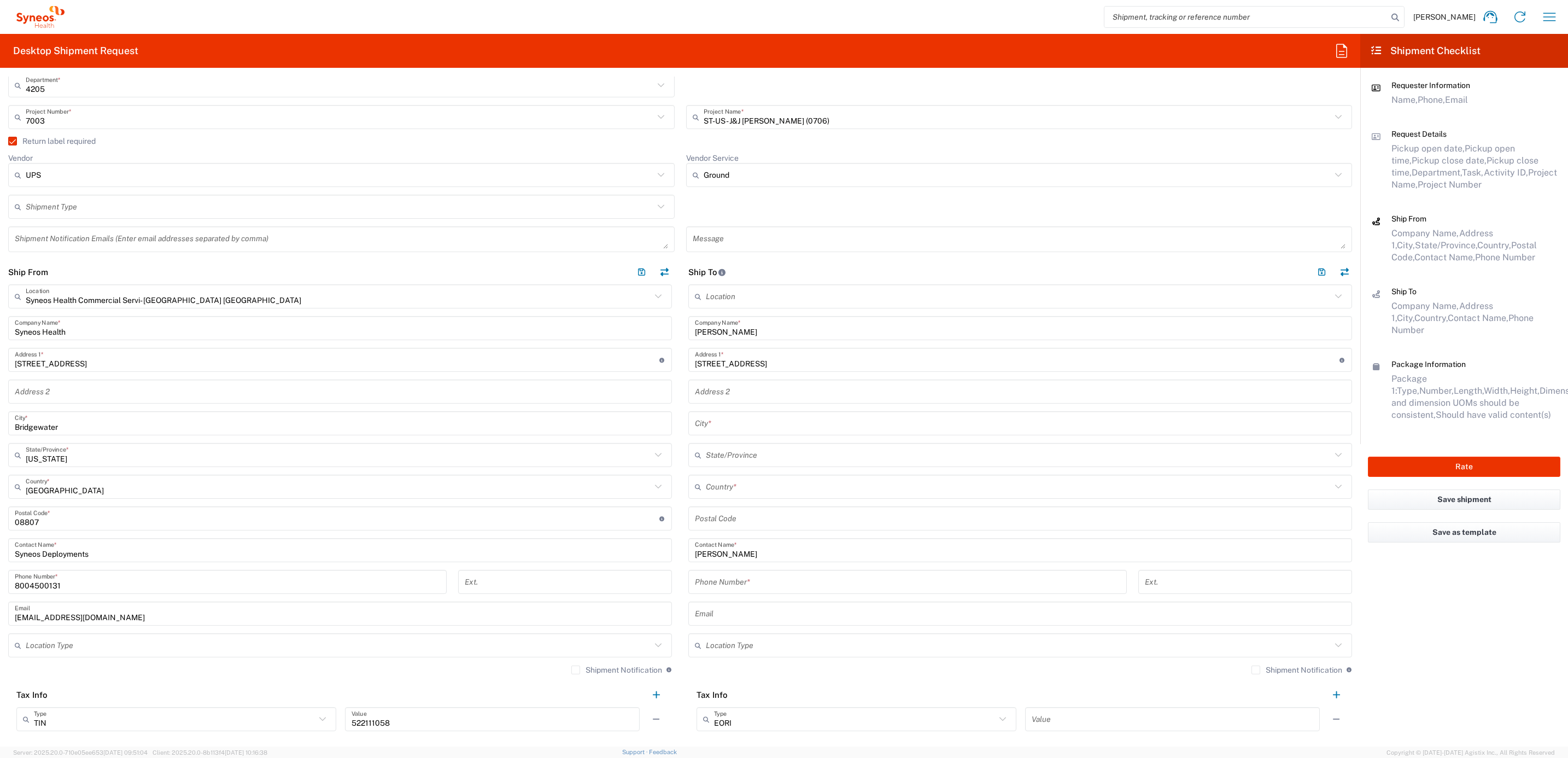
click at [732, 379] on div "Address 2" at bounding box center [1020, 391] width 663 height 24
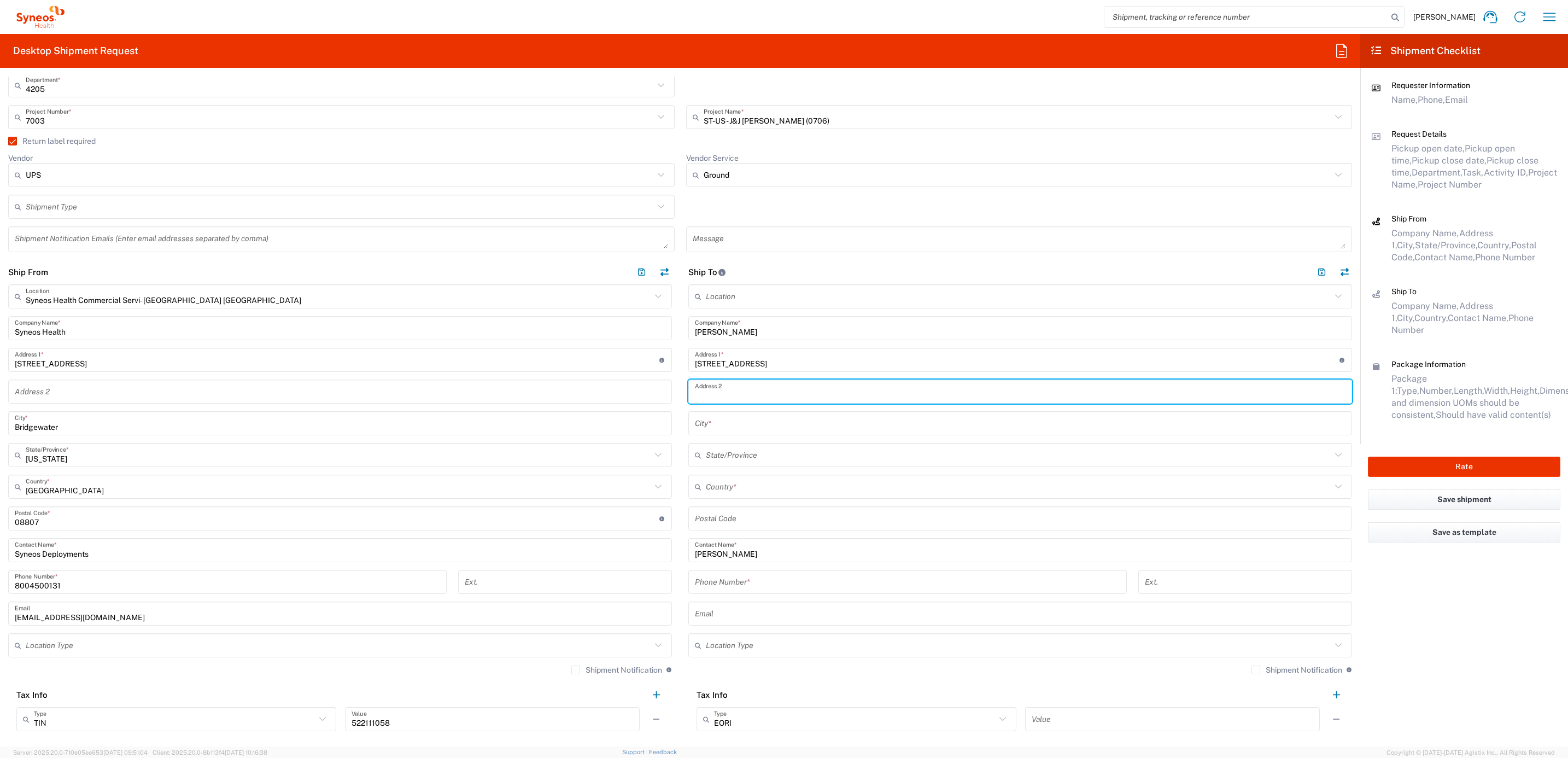
paste input "Unit B"
type input "Unit B"
click at [701, 422] on input "text" at bounding box center [1020, 423] width 651 height 19
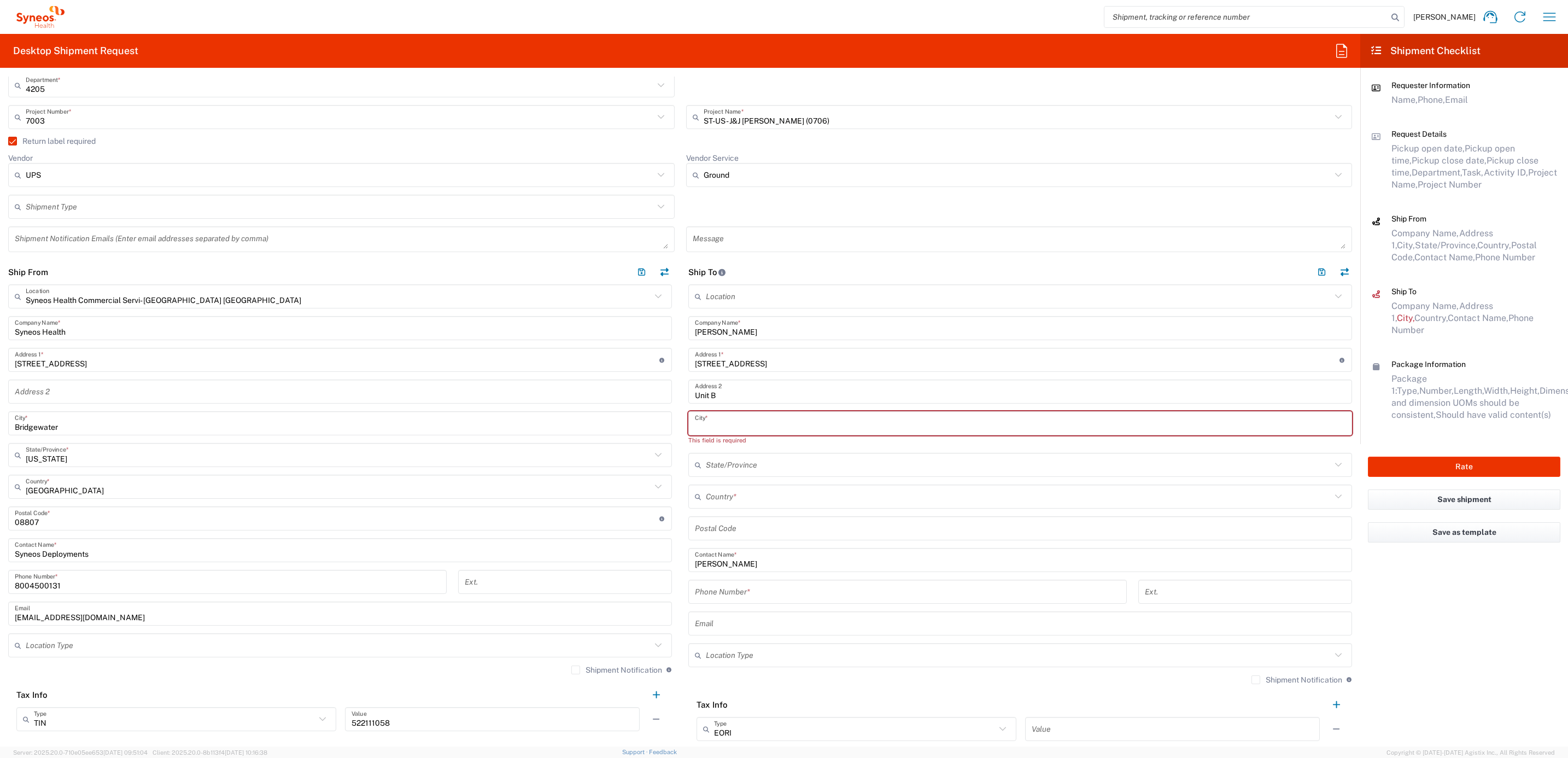
click at [696, 426] on input "text" at bounding box center [1020, 423] width 651 height 19
paste input "North Wildwood"
type input "North Wildwood"
click at [755, 457] on input "text" at bounding box center [1019, 455] width 626 height 19
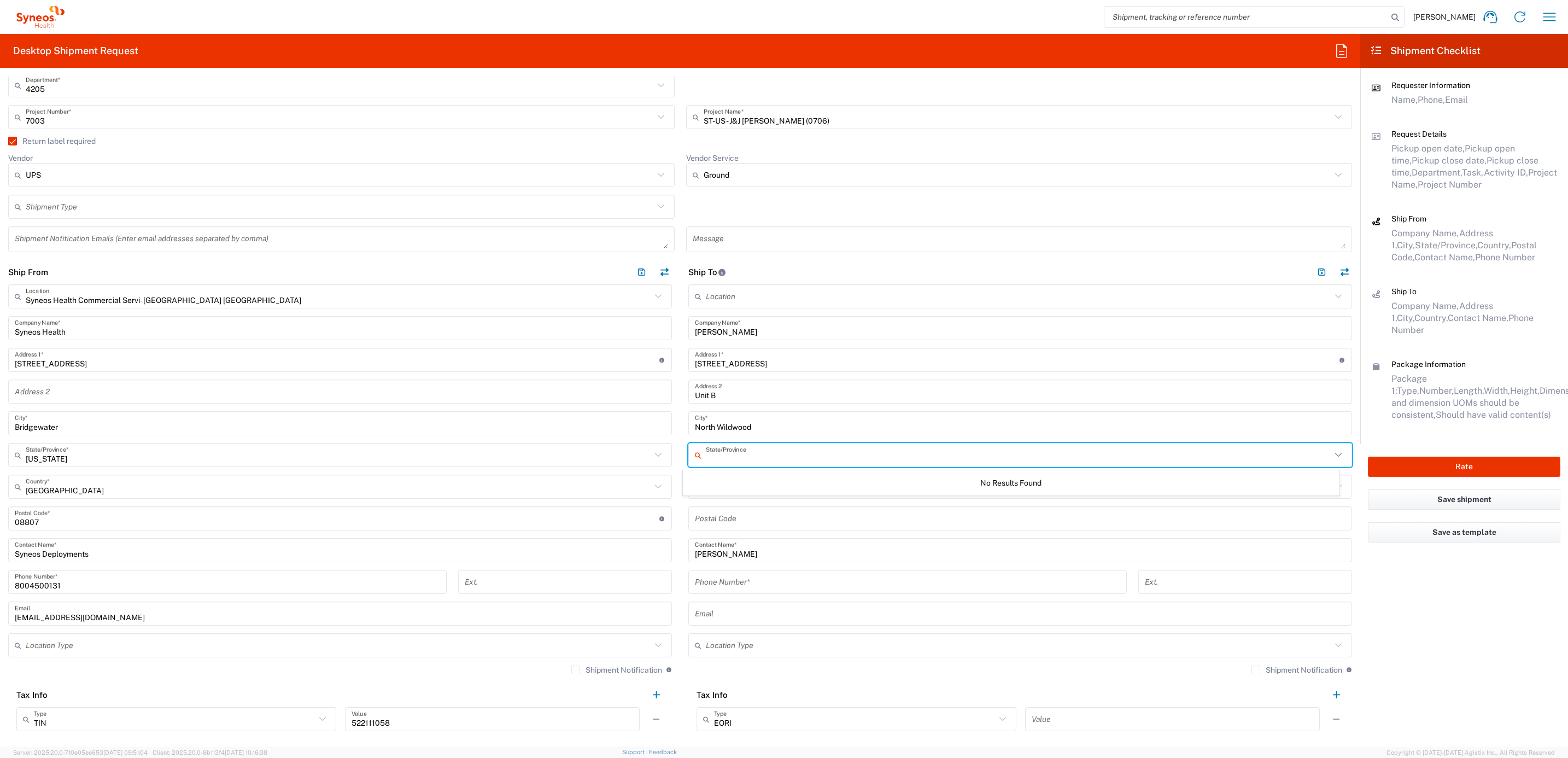
drag, startPoint x: 685, startPoint y: 496, endPoint x: 689, endPoint y: 513, distance: 17.5
click at [688, 497] on div "Location [PERSON_NAME] LLC-[GEOGRAPHIC_DATA] [GEOGRAPHIC_DATA] [GEOGRAPHIC_DATA…" at bounding box center [1020, 511] width 663 height 454
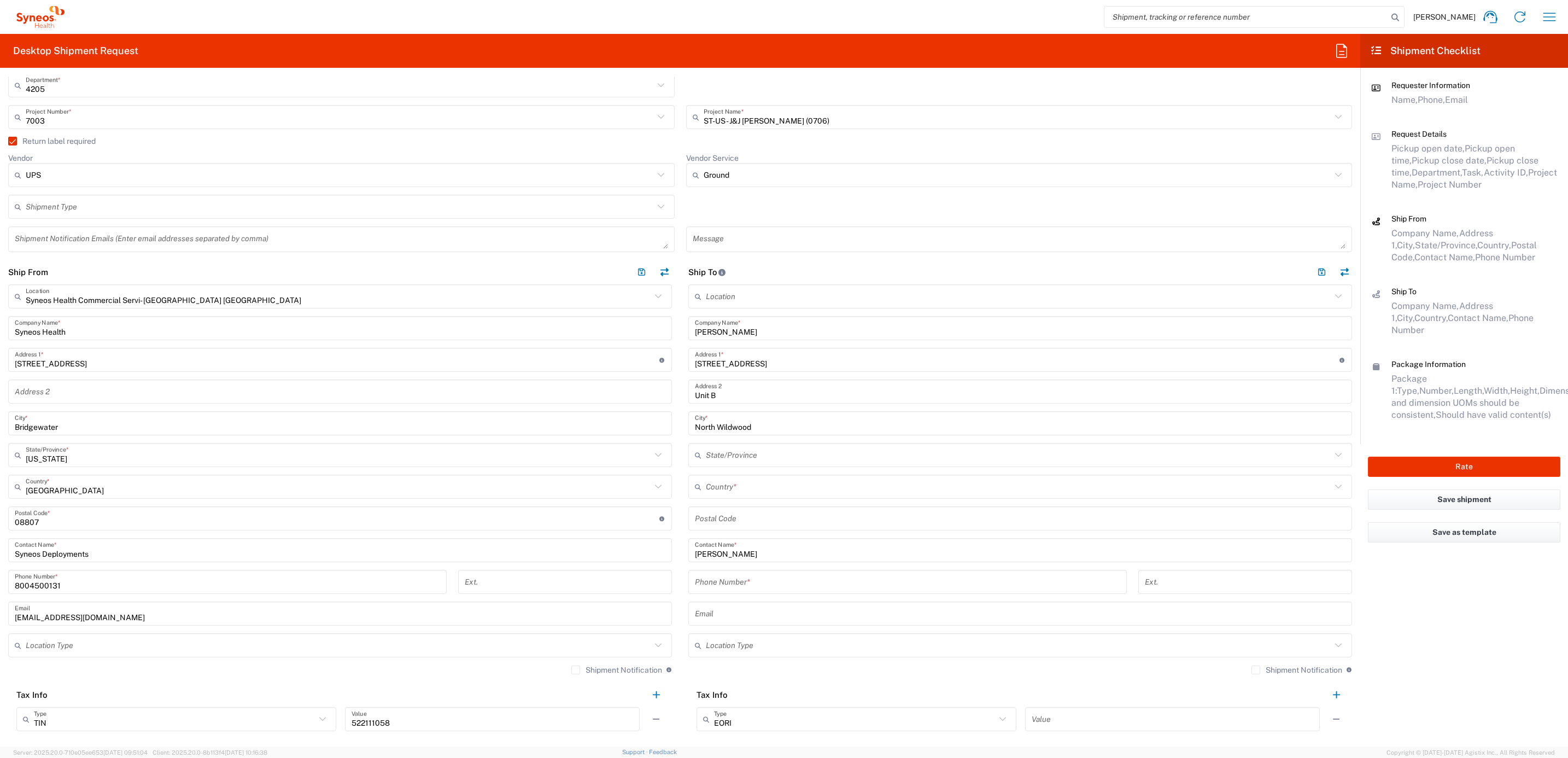
drag, startPoint x: 689, startPoint y: 513, endPoint x: 710, endPoint y: 518, distance: 21.6
click at [709, 518] on input "undefined" at bounding box center [1020, 518] width 651 height 19
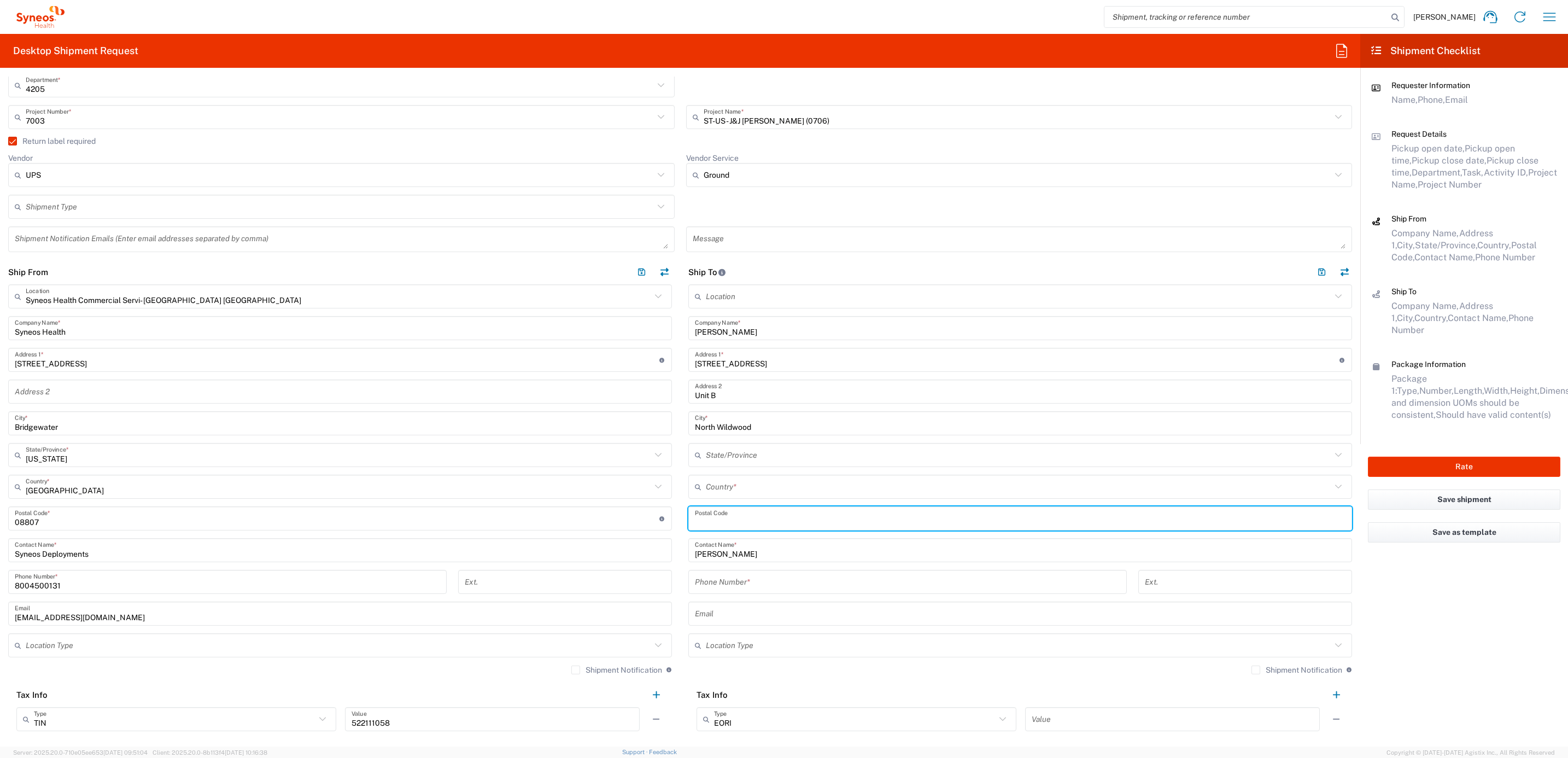
paste input "08260"
type input "08260"
click at [722, 486] on input "text" at bounding box center [1019, 486] width 626 height 19
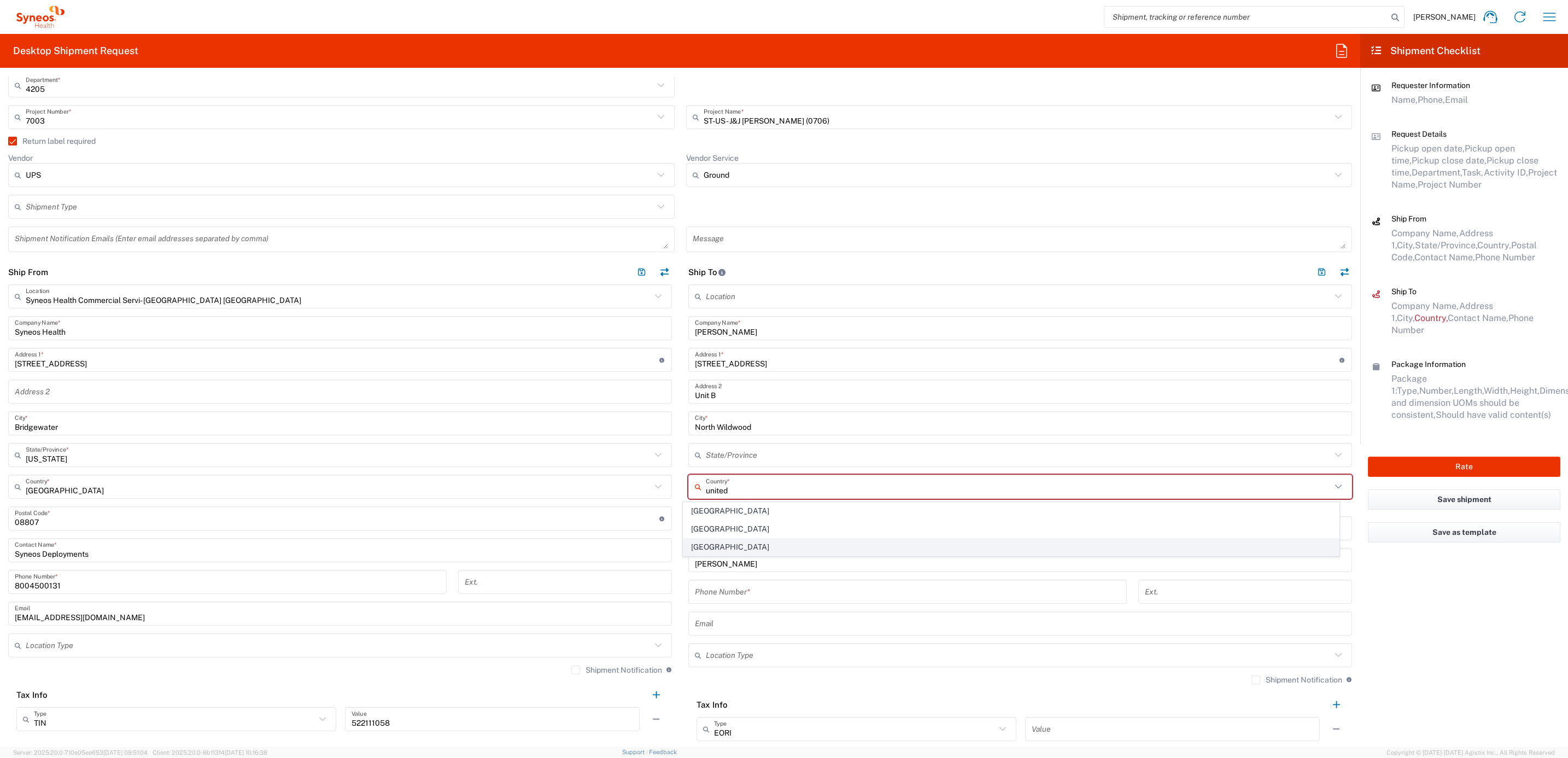
click at [712, 540] on span "[GEOGRAPHIC_DATA]" at bounding box center [1011, 547] width 656 height 17
type input "[GEOGRAPHIC_DATA]"
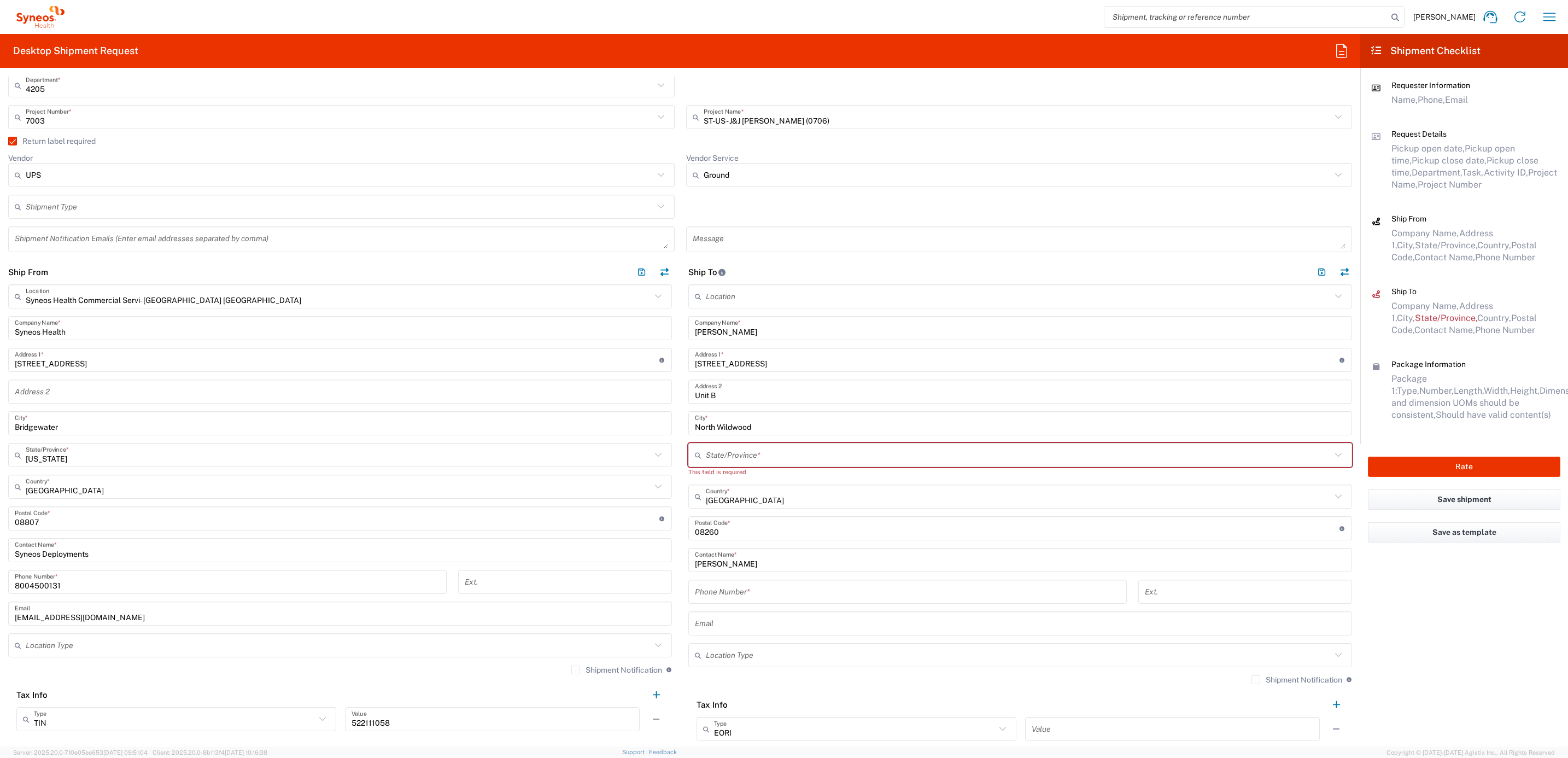
click at [737, 455] on input "text" at bounding box center [1019, 455] width 626 height 19
click at [712, 483] on span "[US_STATE]" at bounding box center [1011, 479] width 656 height 17
type input "[US_STATE]"
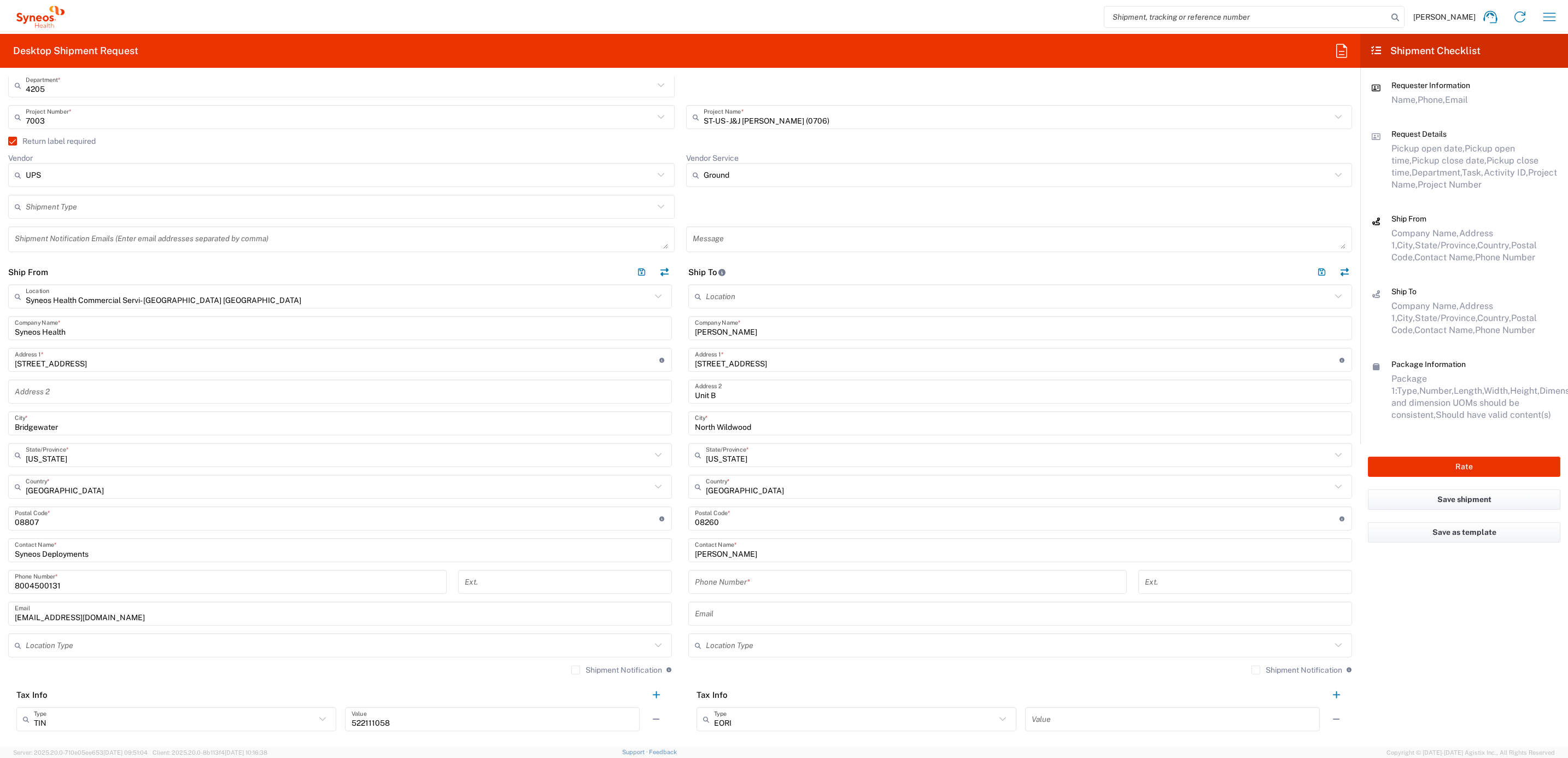
drag, startPoint x: 722, startPoint y: 577, endPoint x: 747, endPoint y: 586, distance: 26.6
click at [722, 577] on input "tel" at bounding box center [908, 581] width 425 height 19
paste input "[PHONE_NUMBER]"
type input "[PHONE_NUMBER]"
click at [680, 555] on main "Location [PERSON_NAME] LLC-[GEOGRAPHIC_DATA] [GEOGRAPHIC_DATA] [GEOGRAPHIC_DATA…" at bounding box center [1020, 511] width 680 height 454
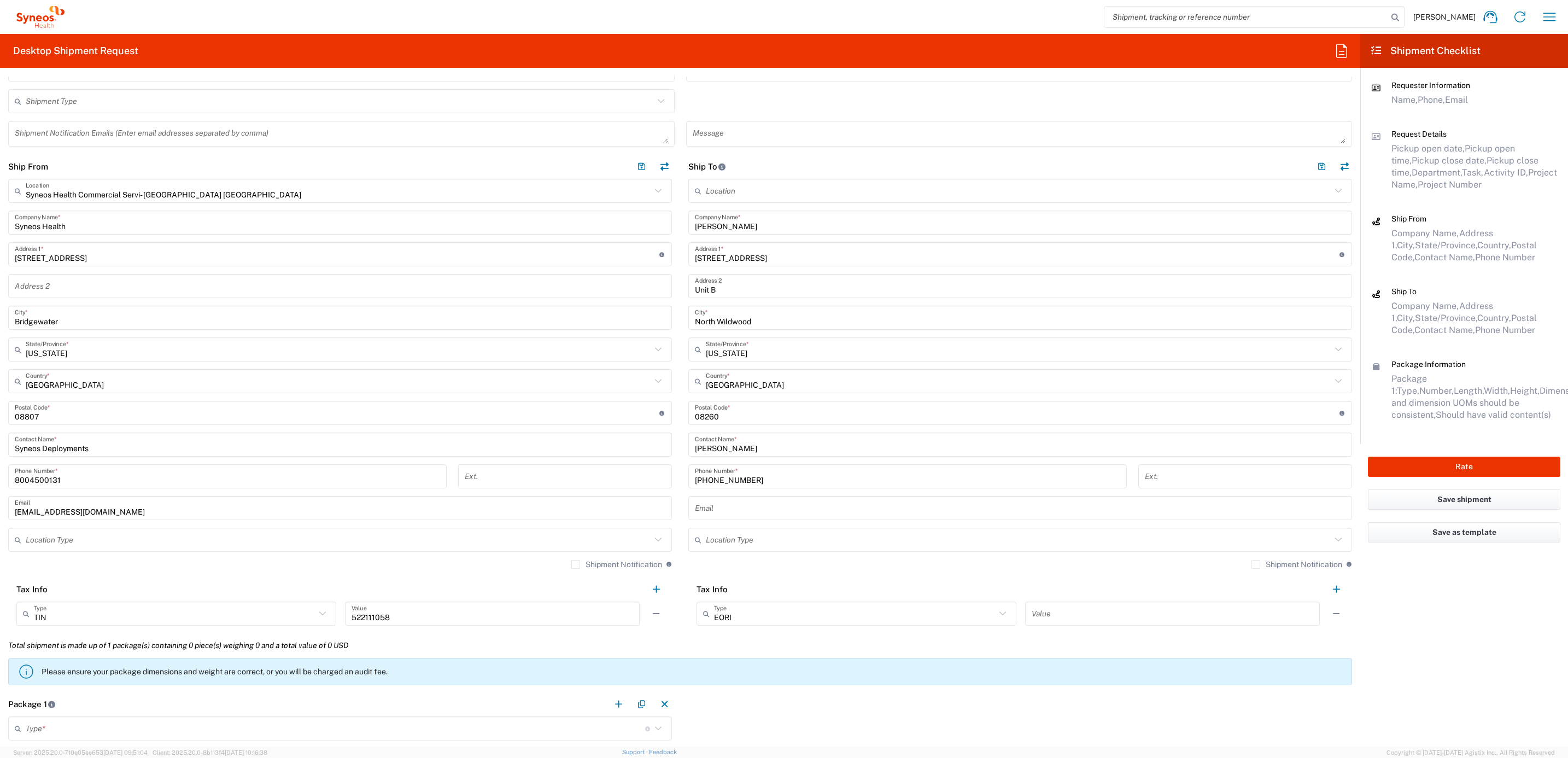
scroll to position [656, 0]
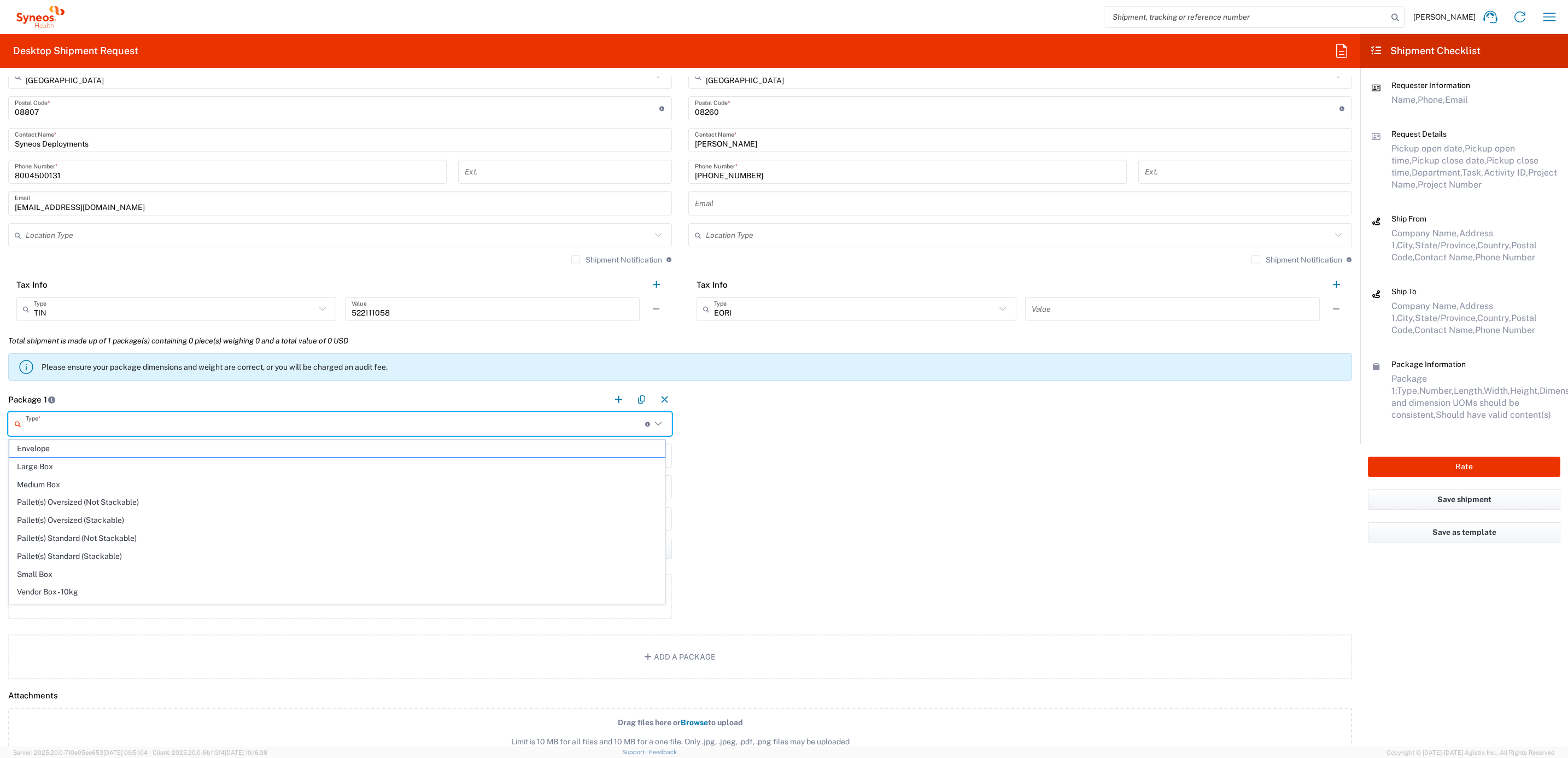
click at [105, 423] on input "text" at bounding box center [335, 424] width 620 height 19
click at [90, 592] on span "Your Packaging" at bounding box center [337, 595] width 656 height 17
type input "Your Packaging"
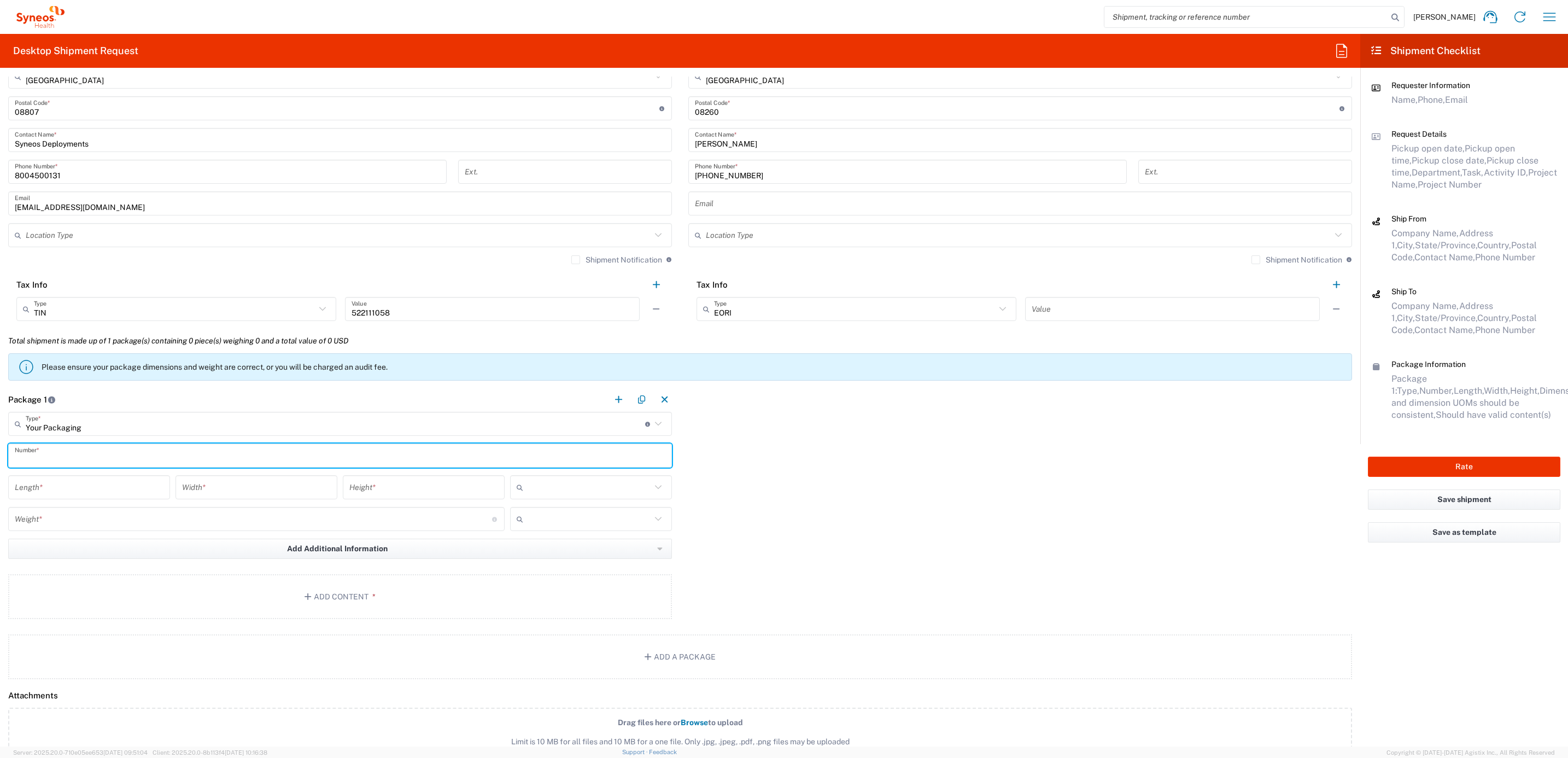
click at [91, 461] on input "text" at bounding box center [340, 455] width 651 height 19
type input "1"
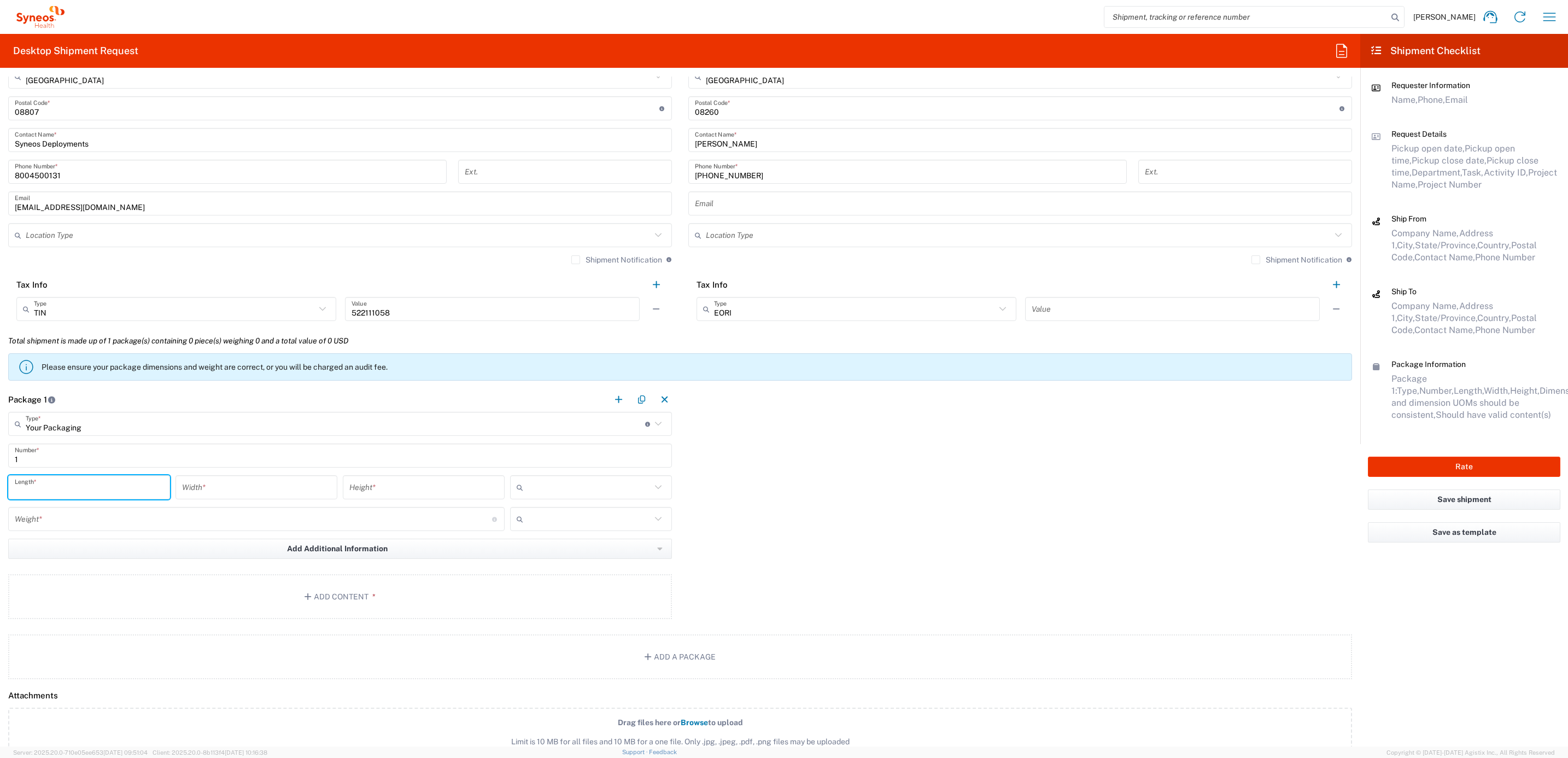
click at [83, 494] on input "number" at bounding box center [89, 487] width 149 height 19
type input "22"
type input "16"
type input "5"
click at [538, 481] on input "text" at bounding box center [589, 487] width 124 height 18
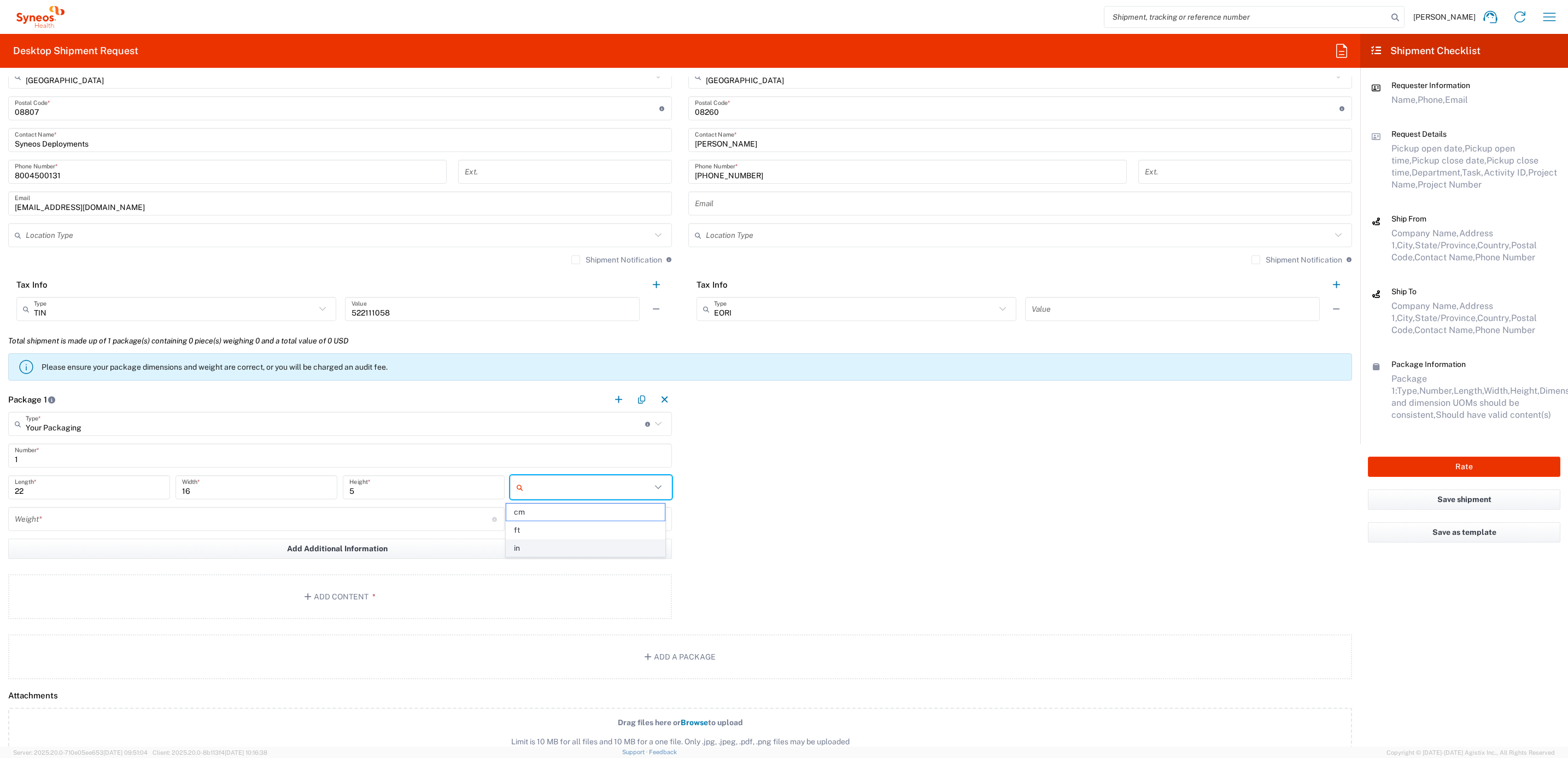
click at [527, 551] on span "in" at bounding box center [586, 549] width 158 height 17
type input "in"
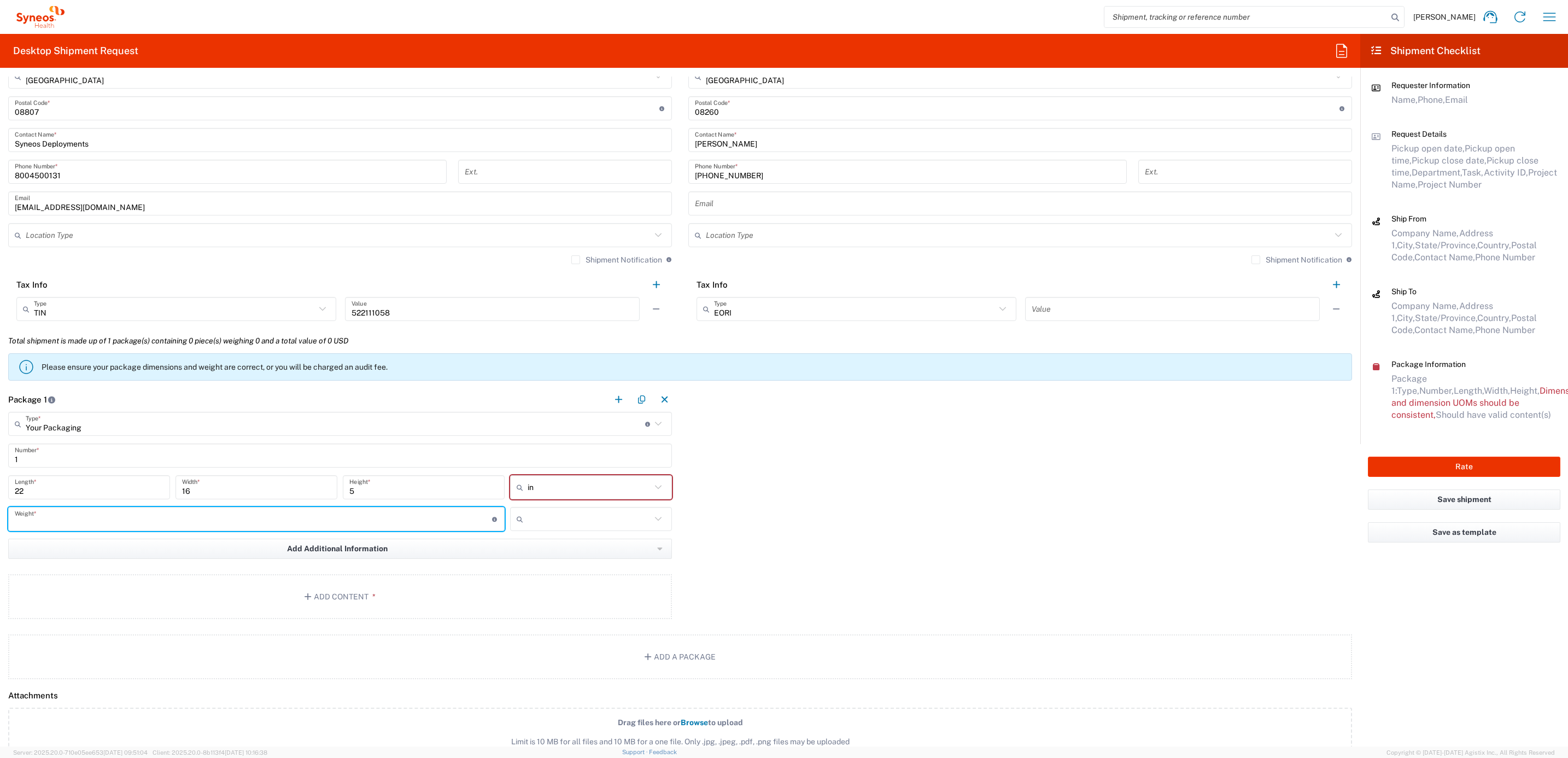
click at [279, 518] on input "number" at bounding box center [253, 519] width 477 height 19
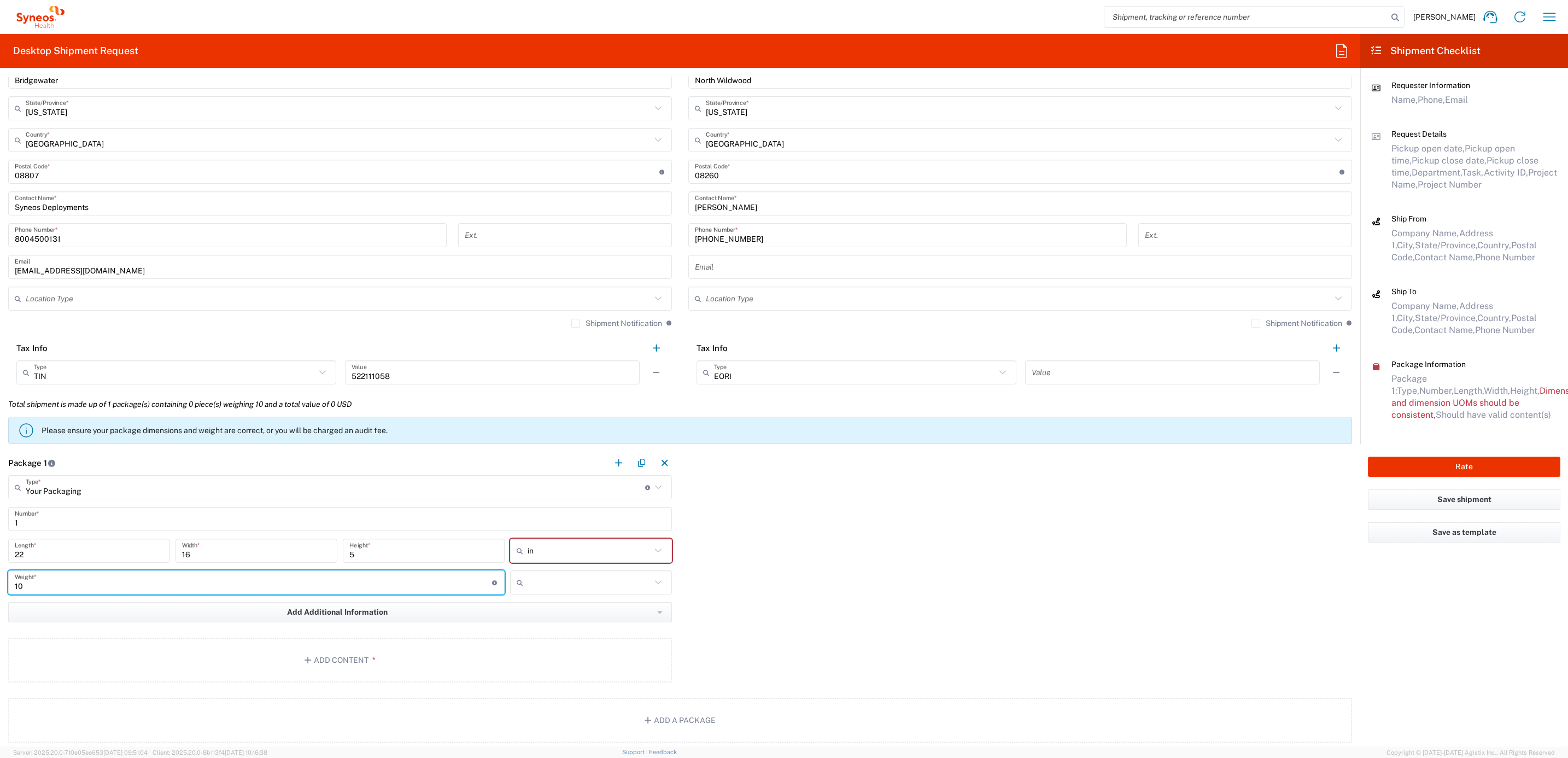
scroll to position [574, 0]
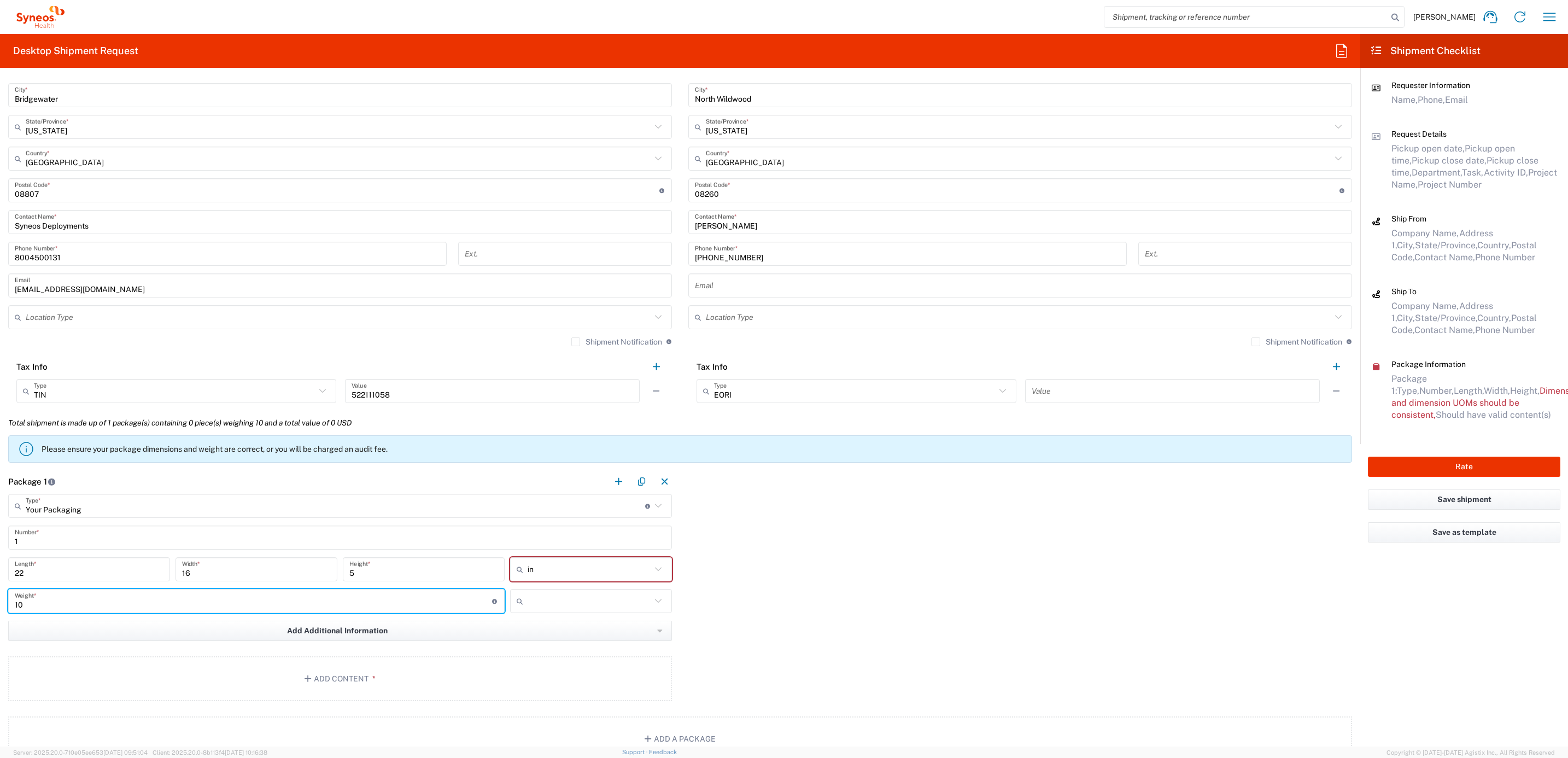
type input "10"
click at [577, 599] on input "text" at bounding box center [589, 601] width 124 height 18
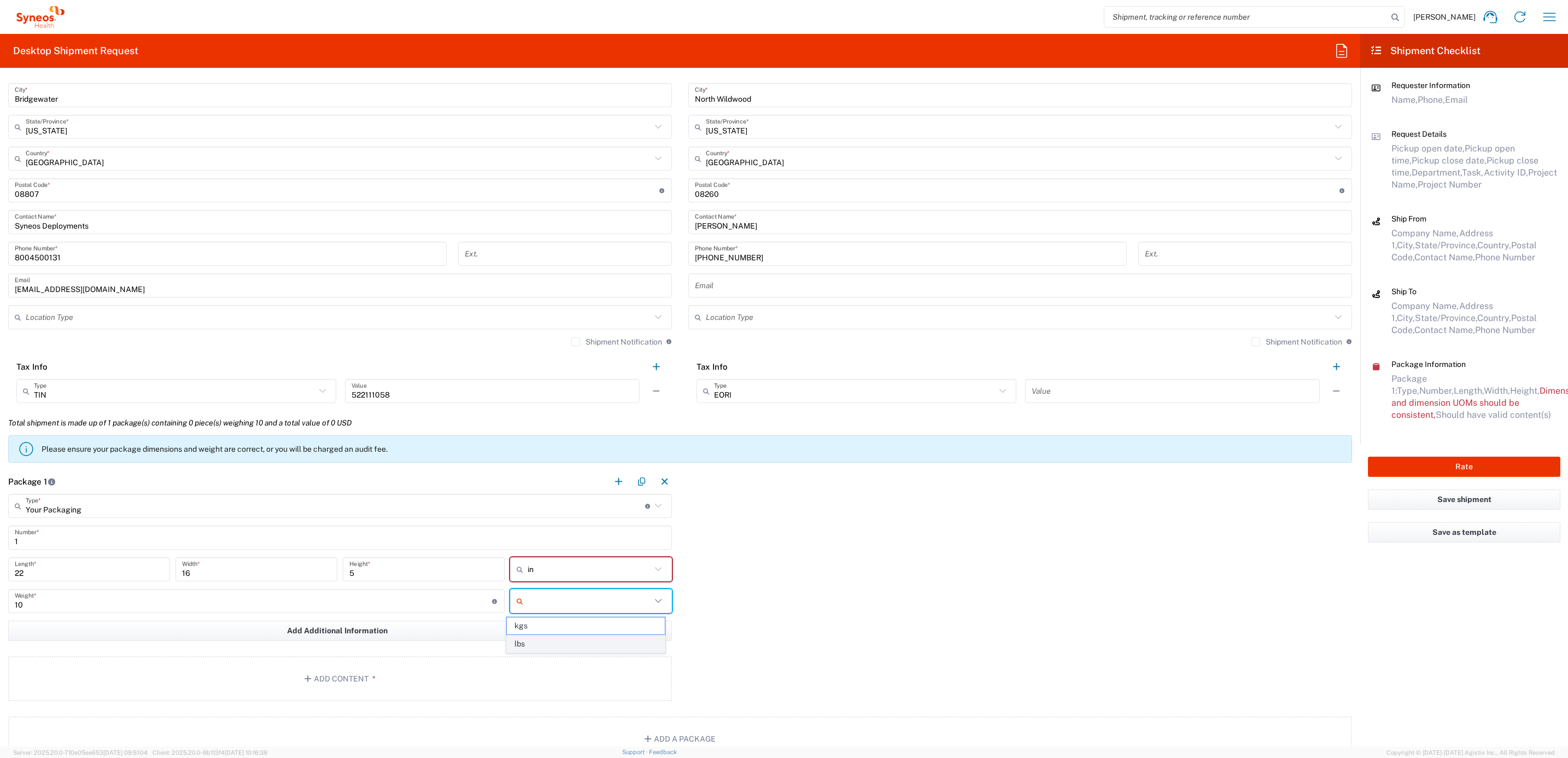
click at [551, 638] on span "lbs" at bounding box center [586, 644] width 158 height 17
type input "lbs"
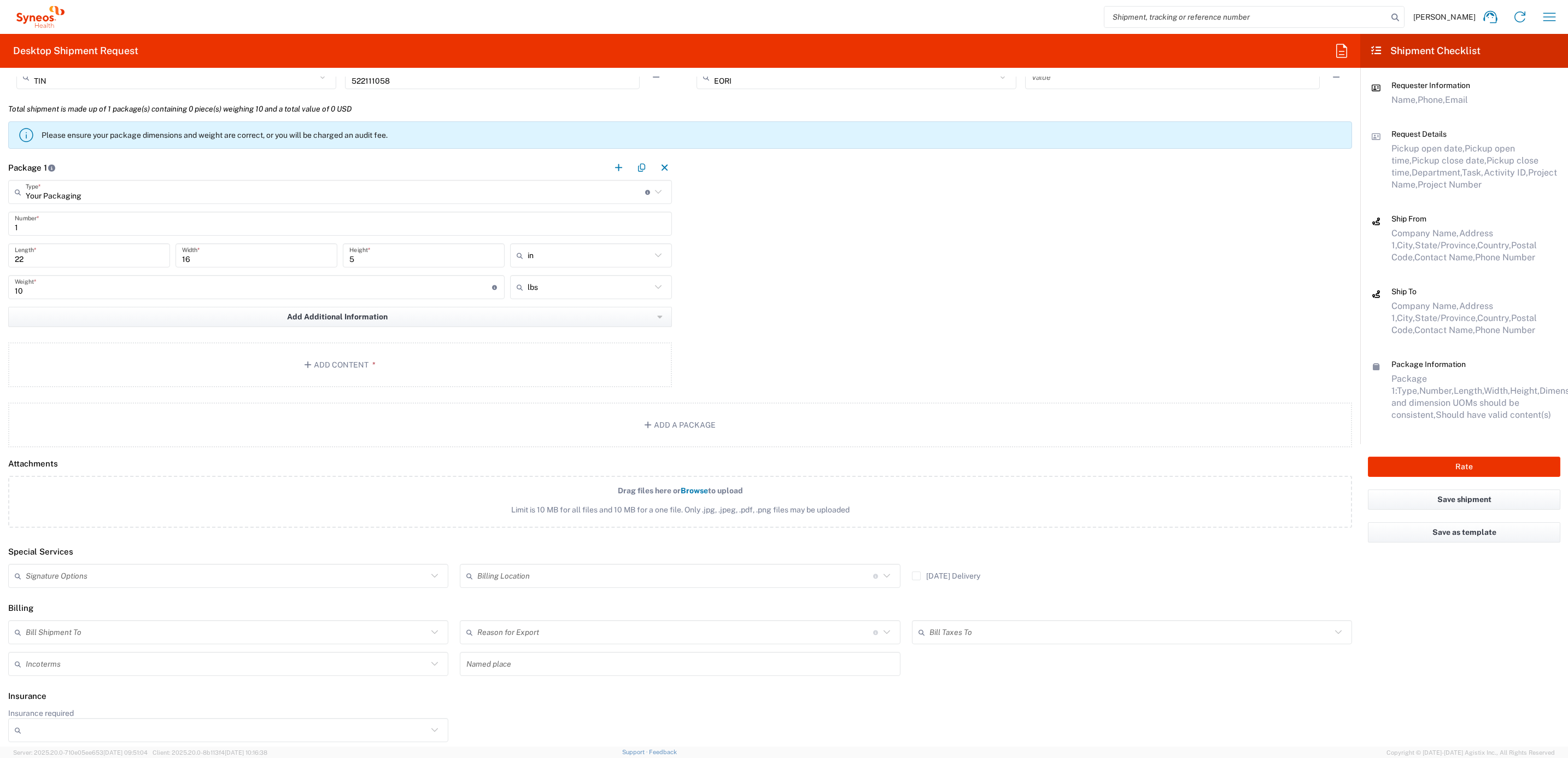
scroll to position [891, 0]
click at [171, 351] on button "Add Content *" at bounding box center [340, 362] width 663 height 45
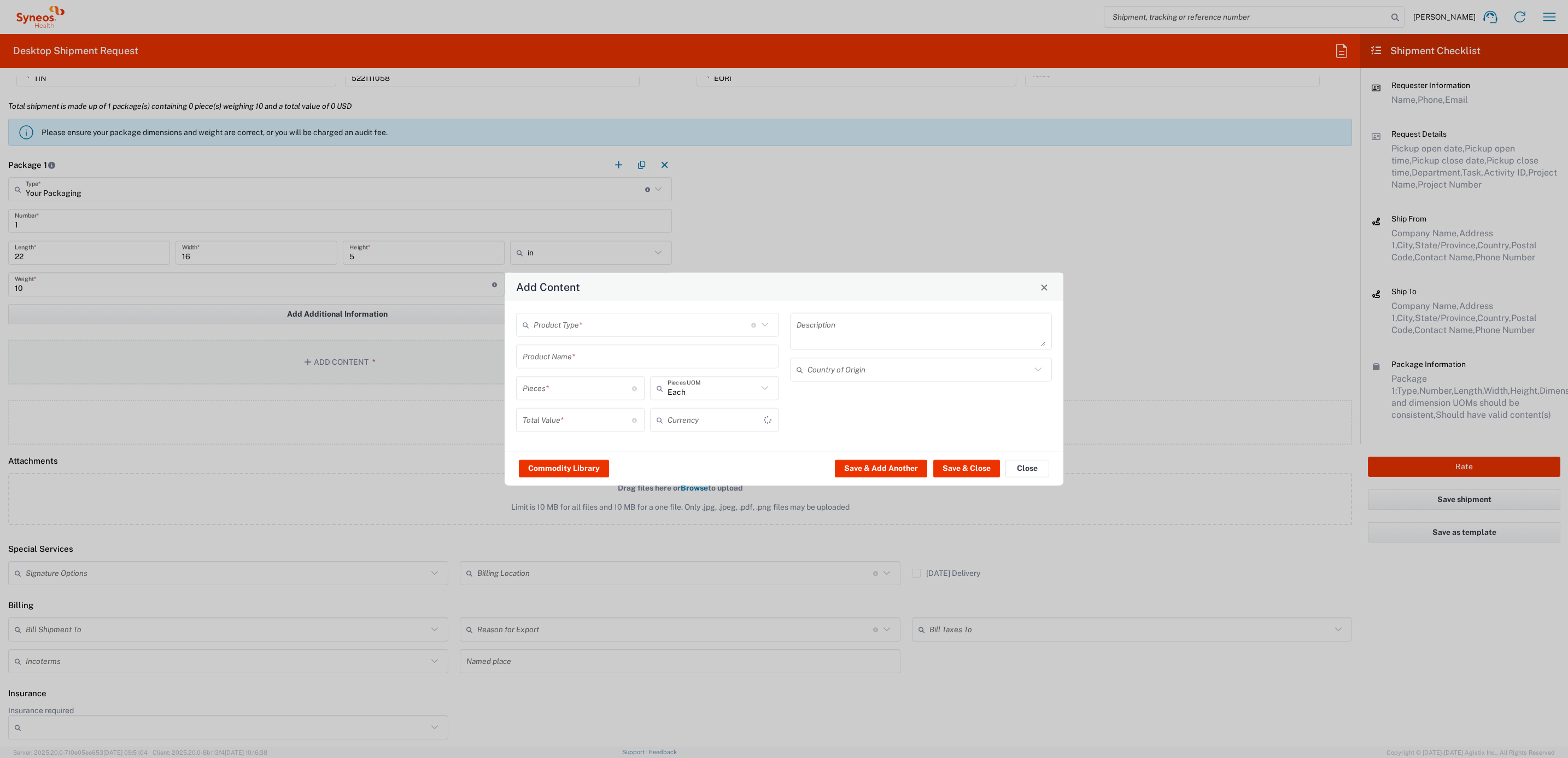
type input "US Dollar"
click at [655, 327] on input "text" at bounding box center [642, 324] width 217 height 19
click at [621, 364] on span "General Commodity" at bounding box center [648, 366] width 260 height 17
type input "General Commodity"
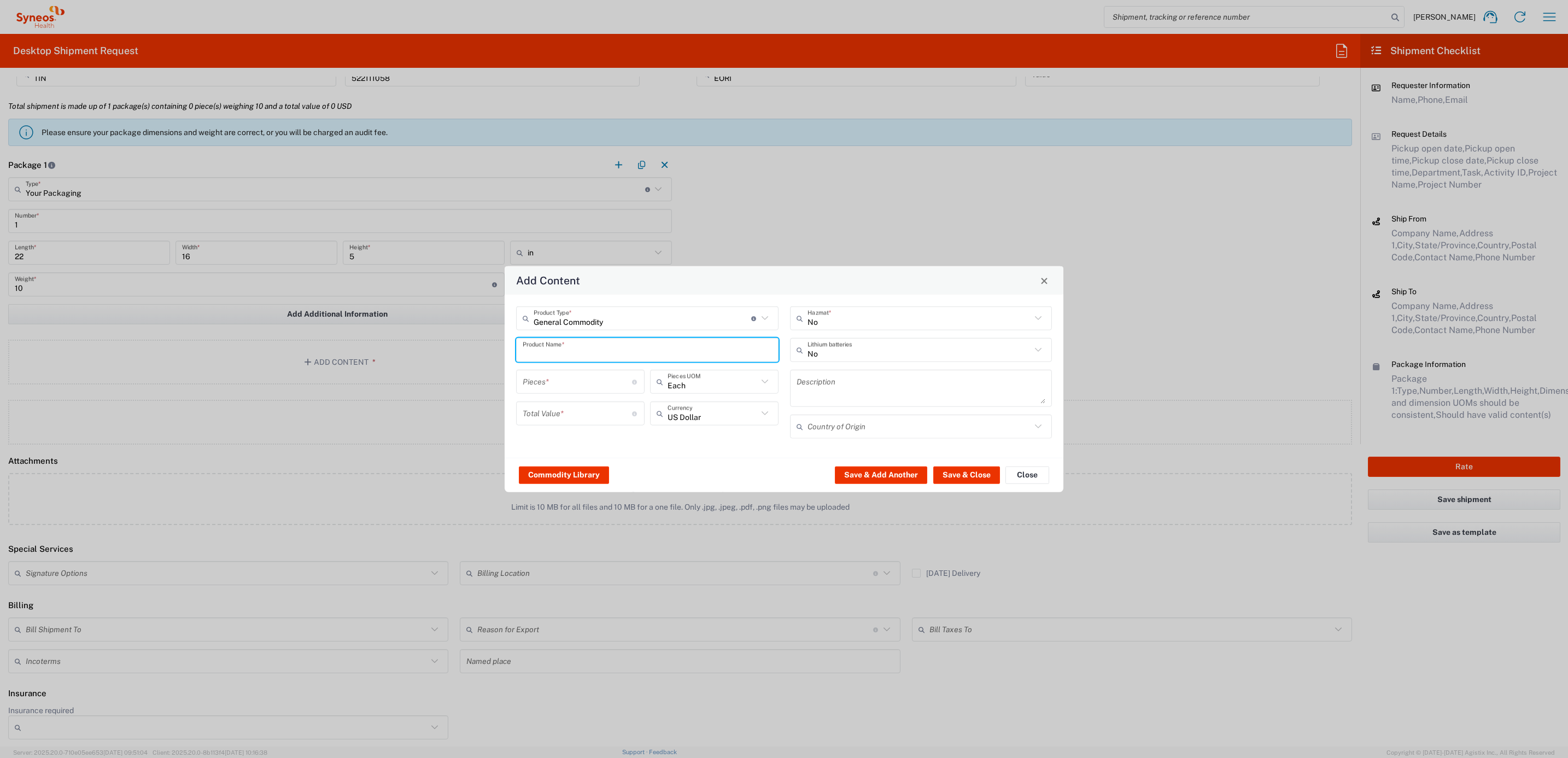
click at [556, 348] on input "text" at bounding box center [648, 349] width 250 height 19
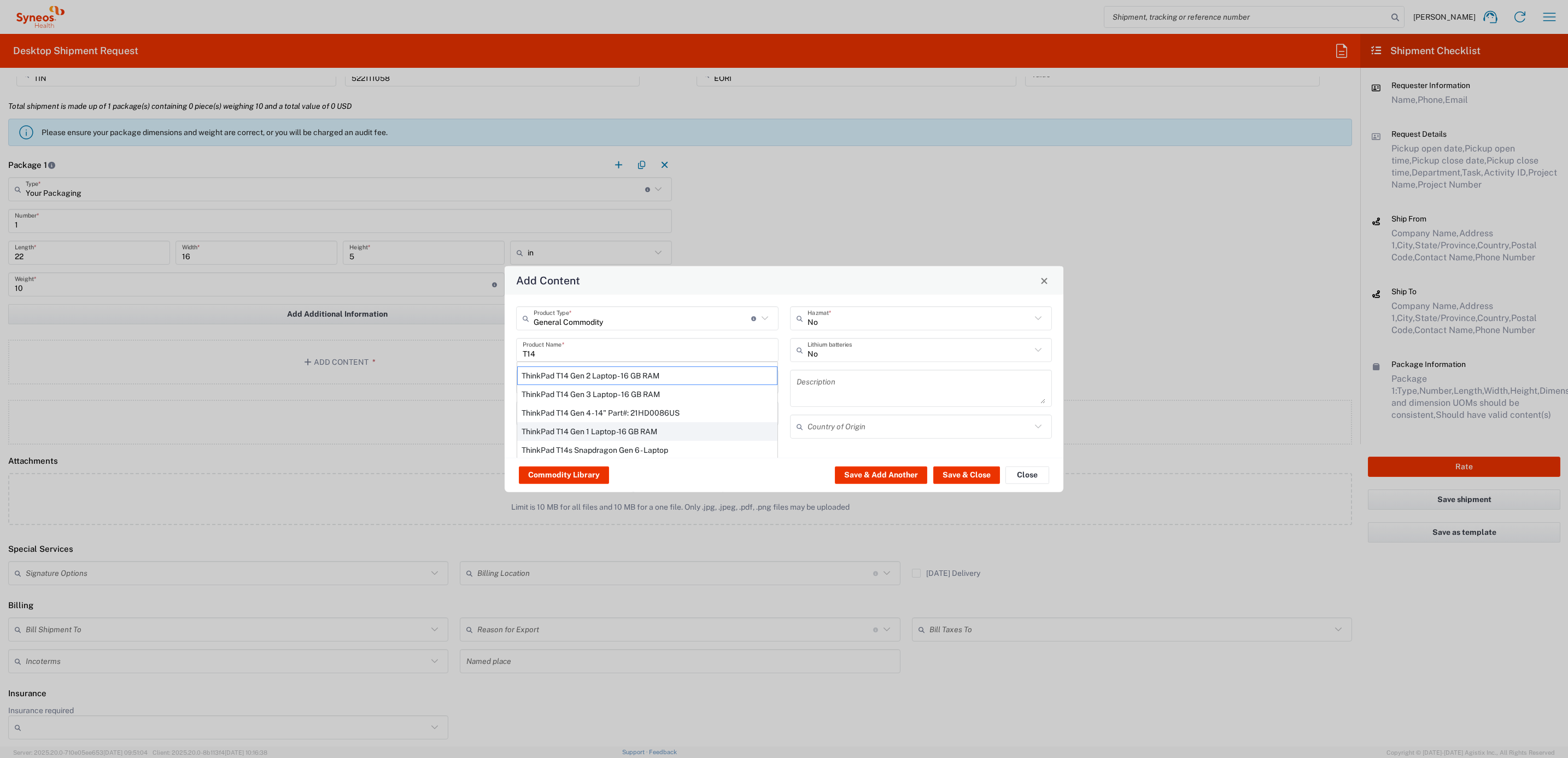
click at [614, 432] on div "ThinkPad T14 Gen 1 Laptop -16 GB RAM" at bounding box center [648, 431] width 261 height 19
type input "ThinkPad T14 Gen 1 Laptop -16 GB RAM"
type textarea "Intel Core i5-10210U- 14"- 512 GB SSD"
type input "[GEOGRAPHIC_DATA]"
type input "Yes"
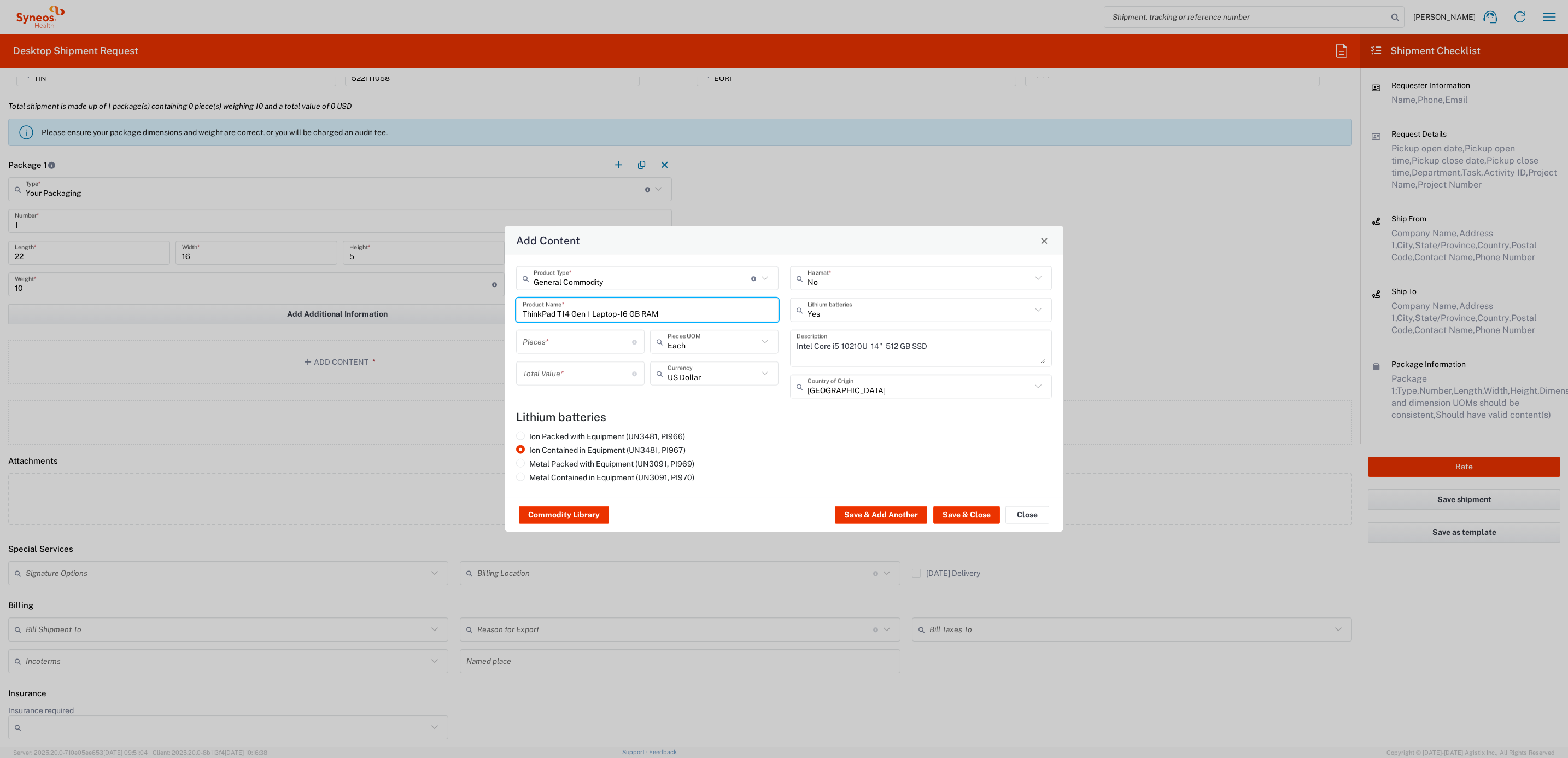
click at [576, 346] on input "number" at bounding box center [578, 341] width 110 height 19
type input "1"
click at [567, 364] on input "number" at bounding box center [578, 373] width 110 height 19
type input "1000"
click at [975, 516] on button "Save & Close" at bounding box center [967, 515] width 67 height 18
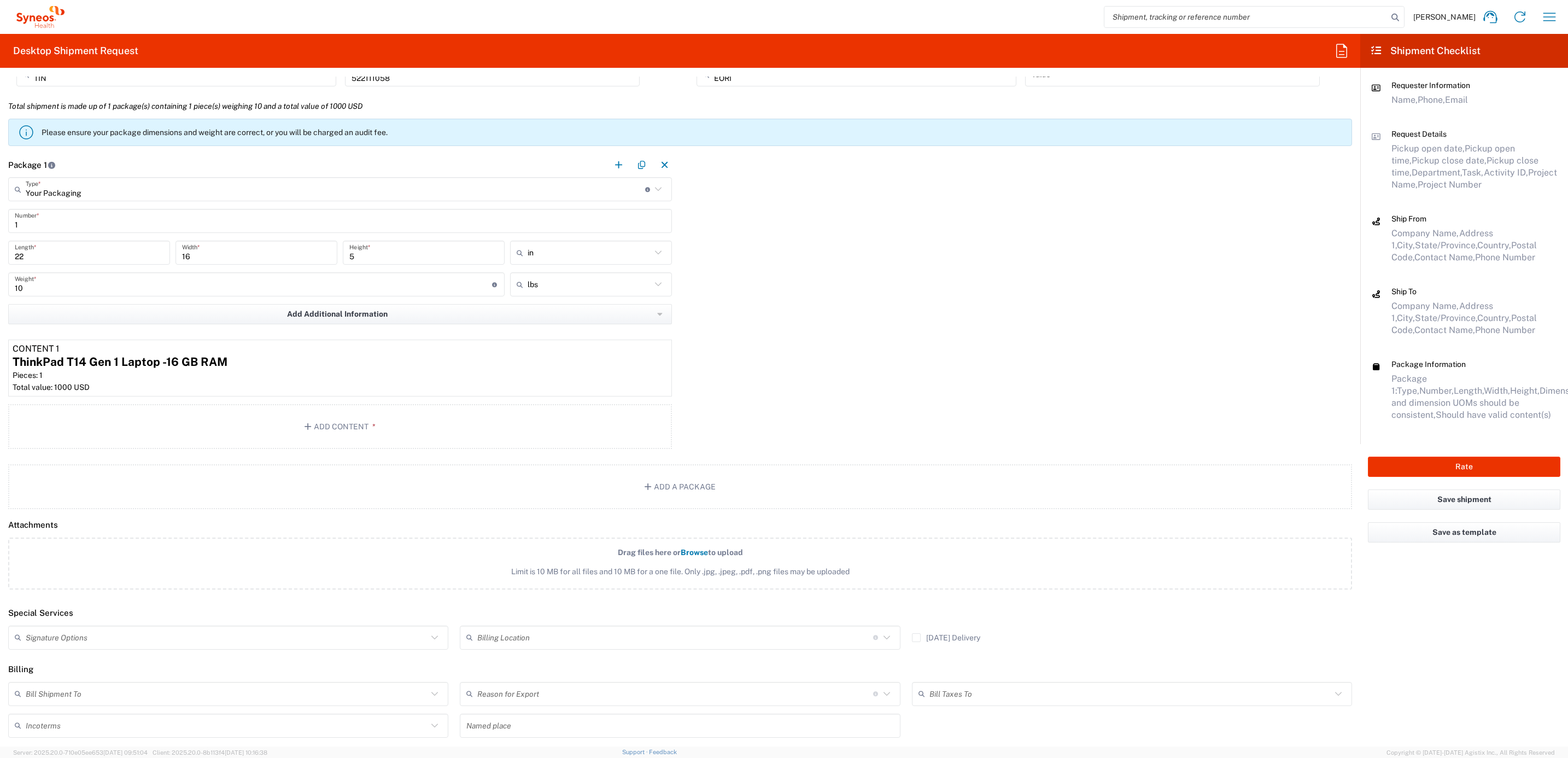
click at [164, 647] on input "text" at bounding box center [226, 637] width 402 height 19
click at [159, 664] on span "Adult Signature Required" at bounding box center [226, 662] width 434 height 17
type input "Adult Signature Required"
click at [789, 349] on div "Package 1 Your Packaging Type * Material used to package goods Envelope Large B…" at bounding box center [680, 303] width 1360 height 300
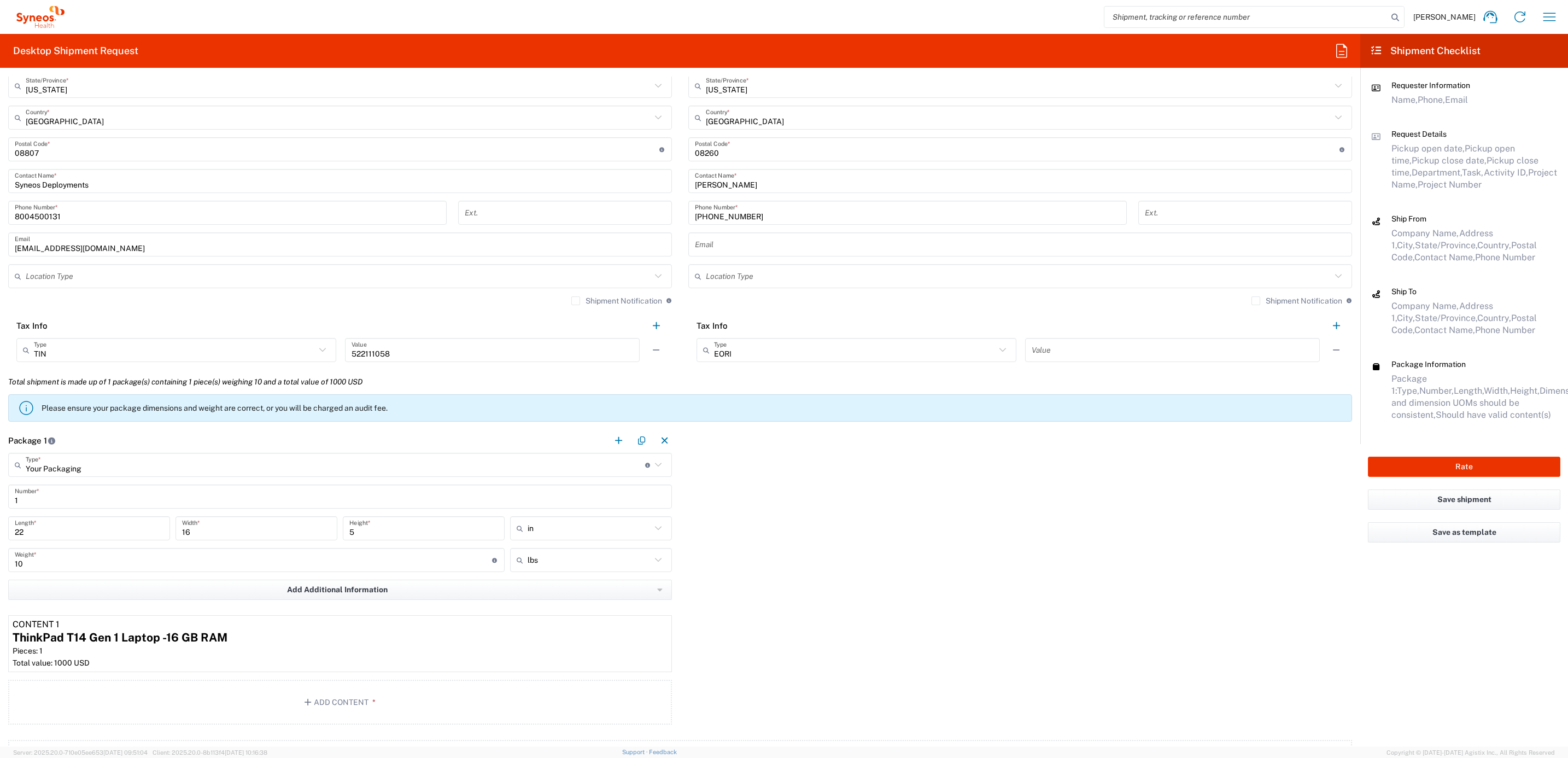
scroll to position [481, 0]
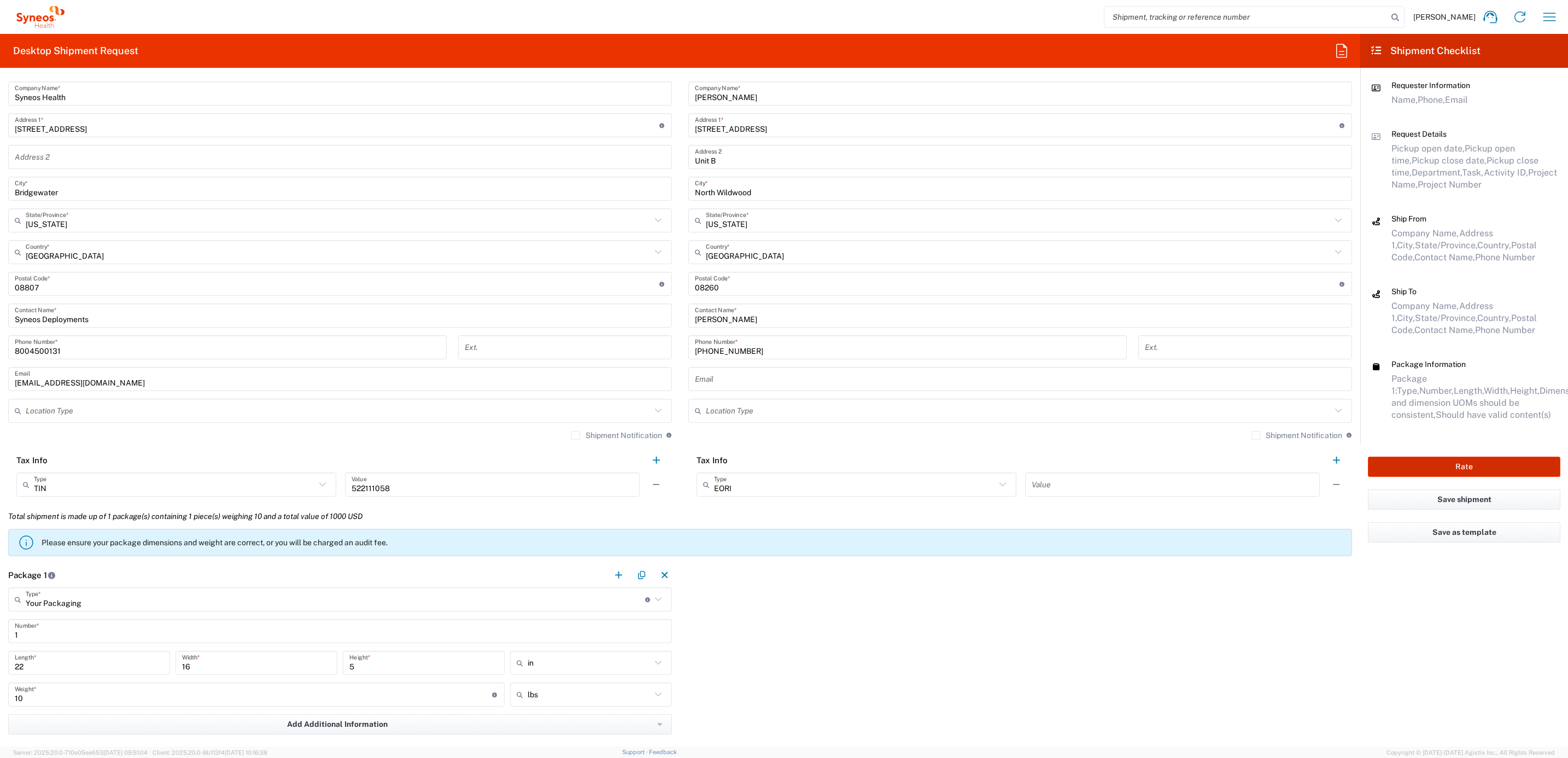
click at [1479, 468] on button "Rate" at bounding box center [1464, 466] width 192 height 20
type input "7003"
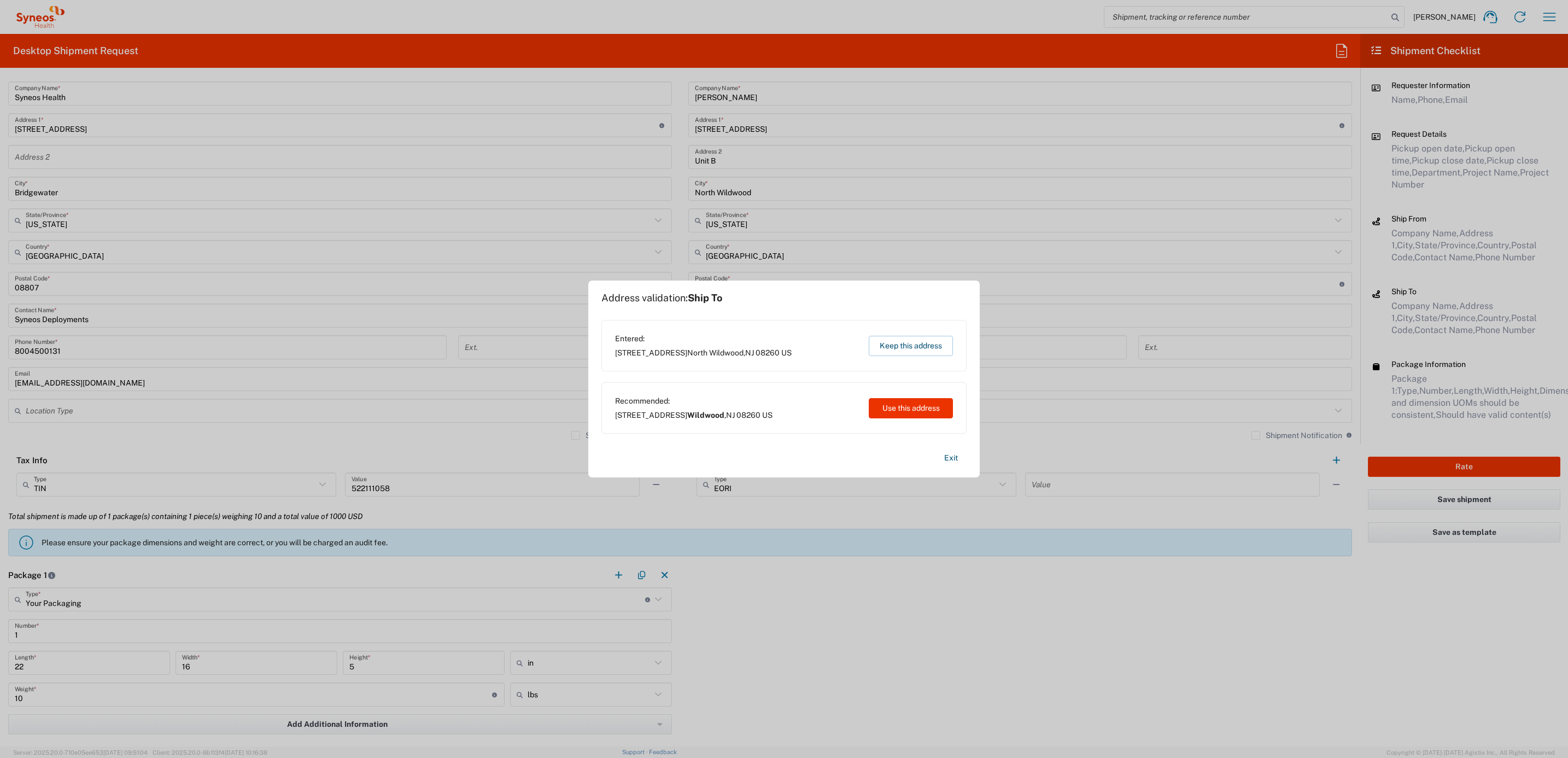
click at [923, 329] on div "Entered: [STREET_ADDRESS] Keep this address" at bounding box center [784, 345] width 365 height 51
click at [919, 346] on button "Keep this address" at bounding box center [911, 345] width 84 height 20
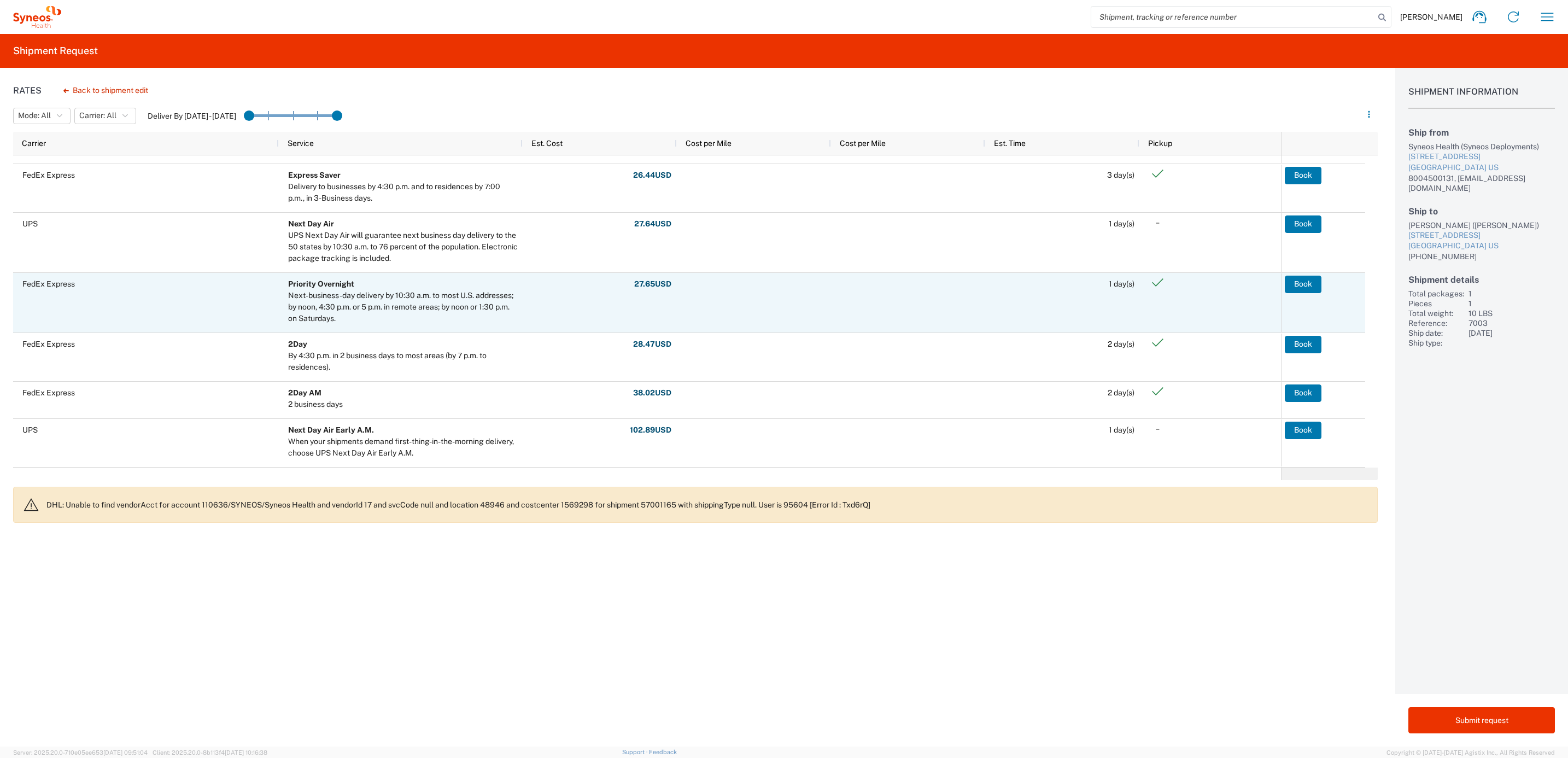
scroll to position [164, 0]
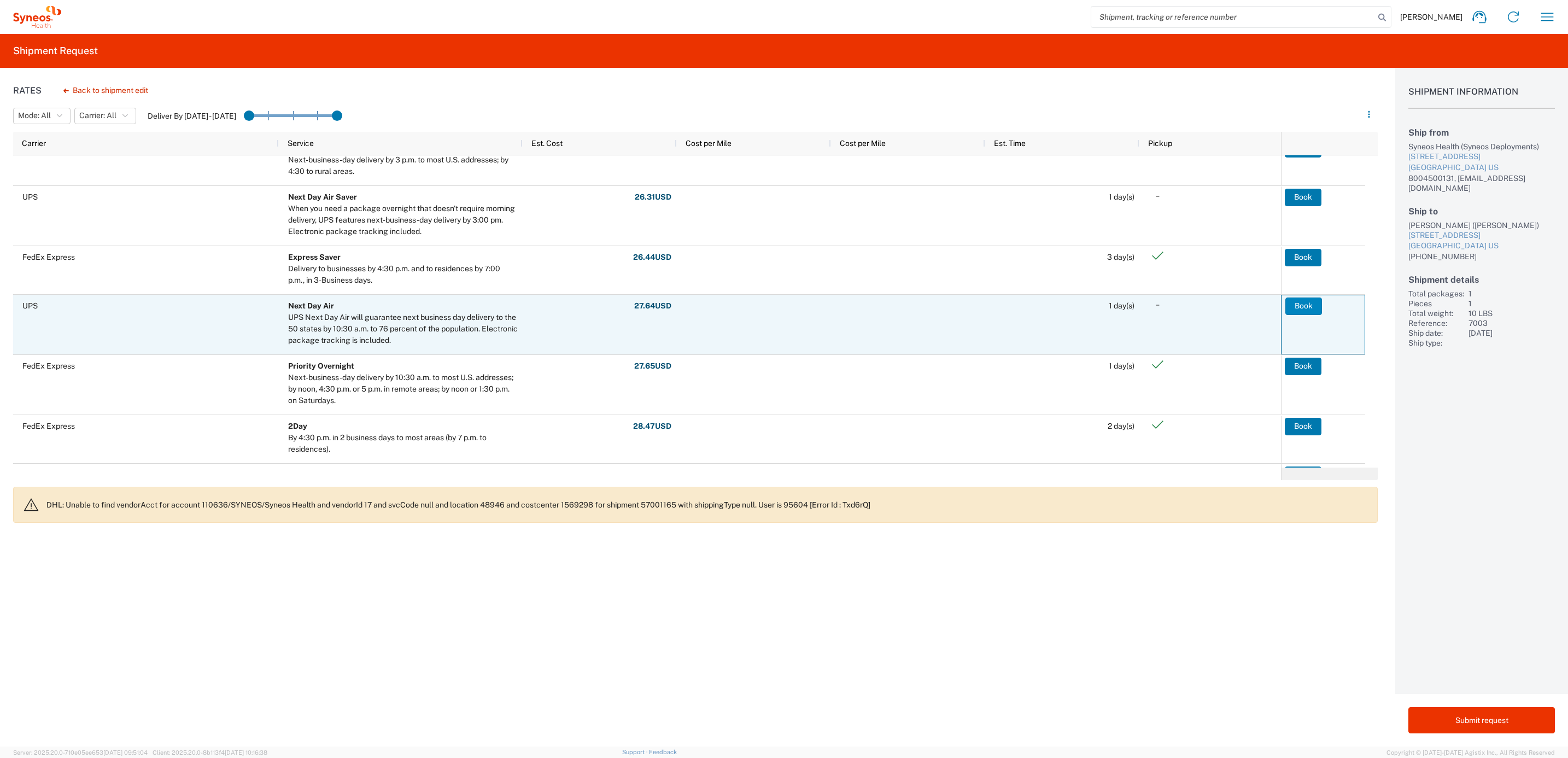
click at [1306, 302] on button "Book" at bounding box center [1304, 306] width 37 height 18
